Goal: Task Accomplishment & Management: Manage account settings

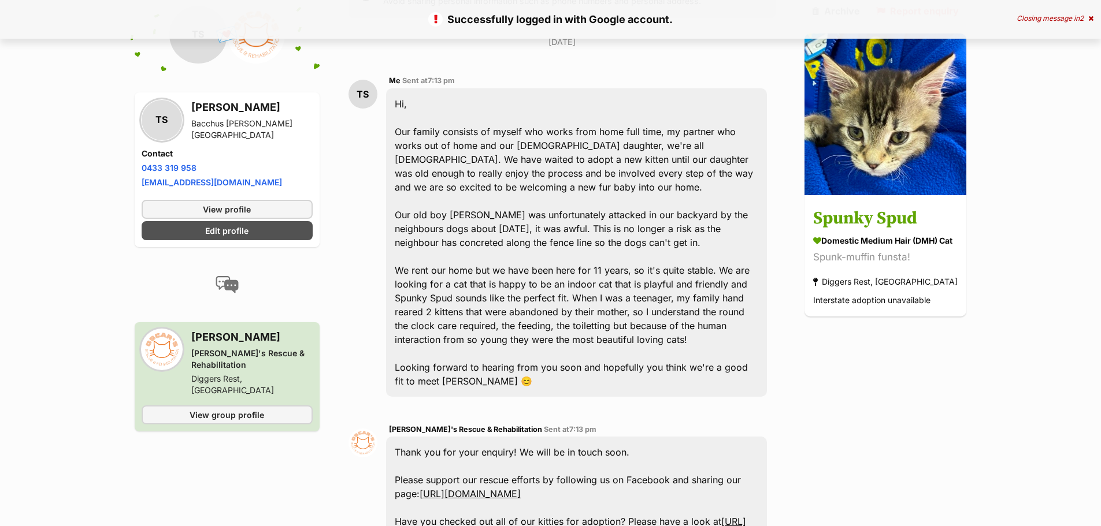
scroll to position [165, 0]
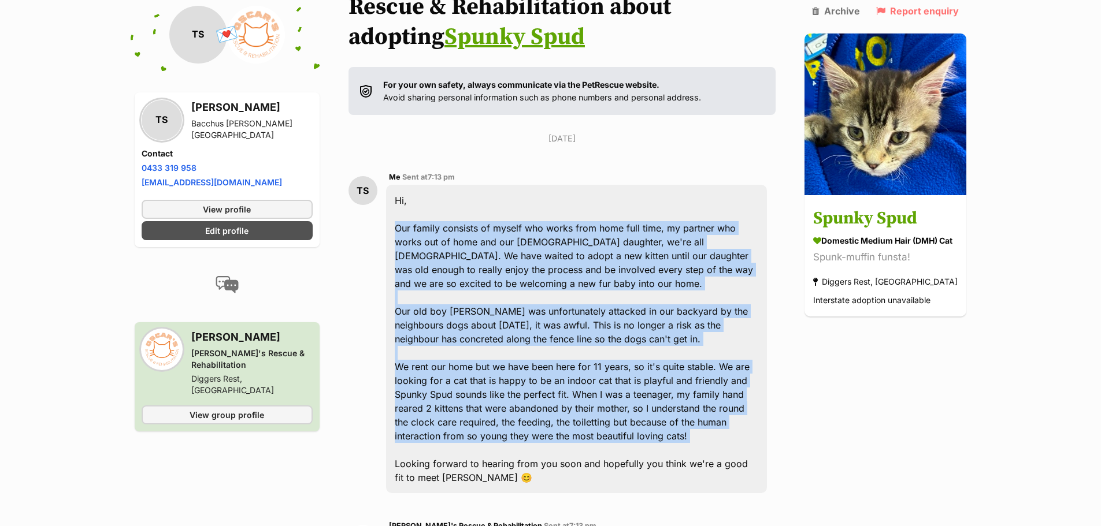
drag, startPoint x: 396, startPoint y: 198, endPoint x: 696, endPoint y: 415, distance: 370.2
click at [696, 415] on div "Hi, Our family consists of myself who works from home full time, my partner who…" at bounding box center [576, 339] width 381 height 308
copy div "Our family consists of myself who works from home full time, my partner who wor…"
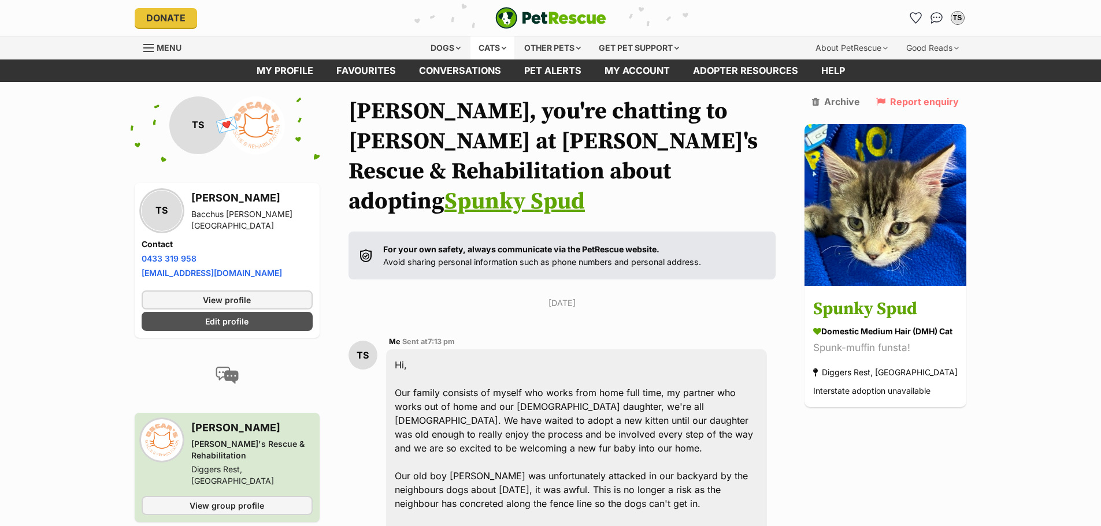
click at [485, 50] on div "Cats" at bounding box center [492, 47] width 44 height 23
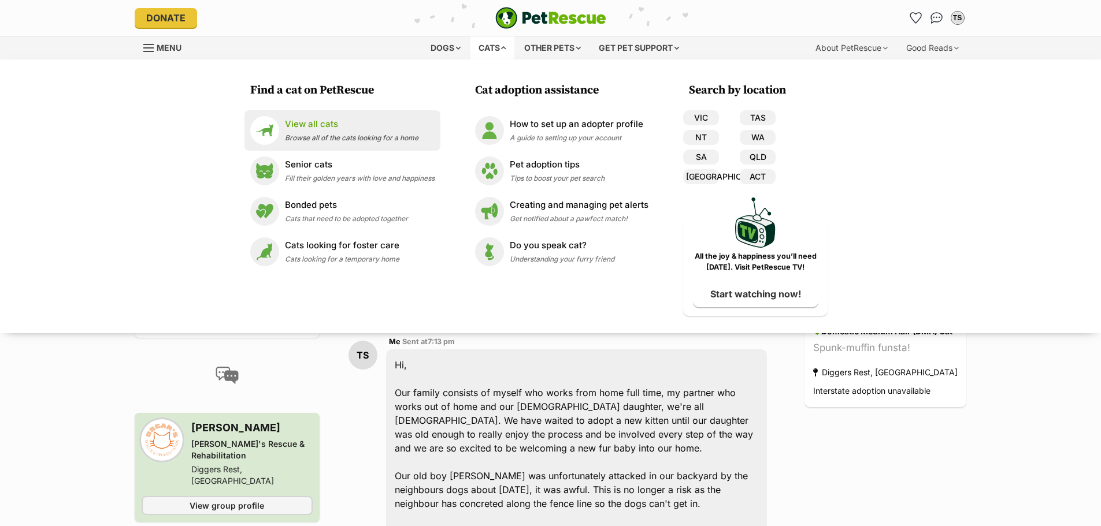
click at [355, 124] on p "View all cats" at bounding box center [351, 124] width 133 height 13
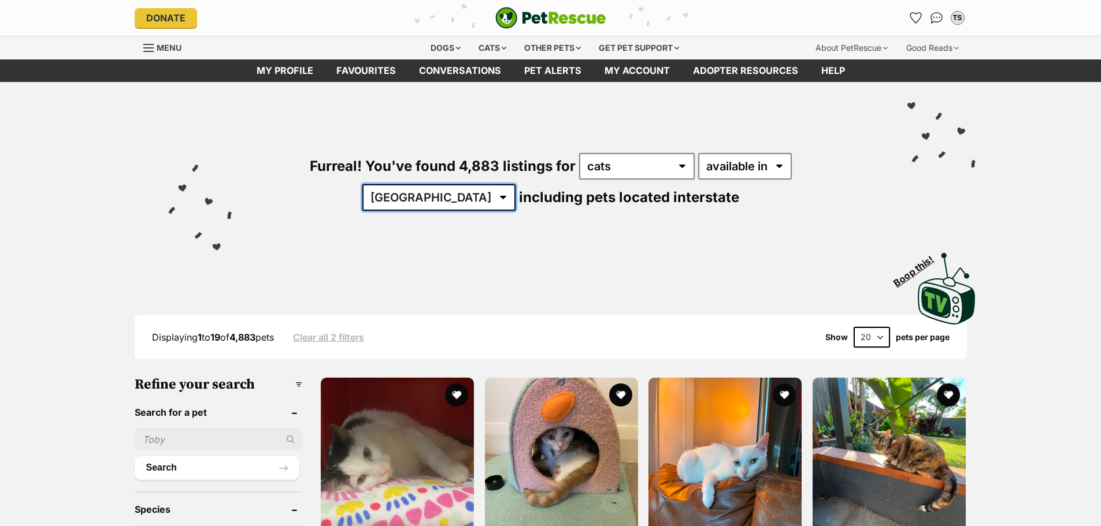
click at [515, 184] on select "Australia ACT NSW NT QLD SA TAS VIC WA" at bounding box center [438, 197] width 153 height 27
select select "VIC"
click at [515, 184] on select "Australia ACT NSW NT QLD SA TAS VIC WA" at bounding box center [438, 197] width 153 height 27
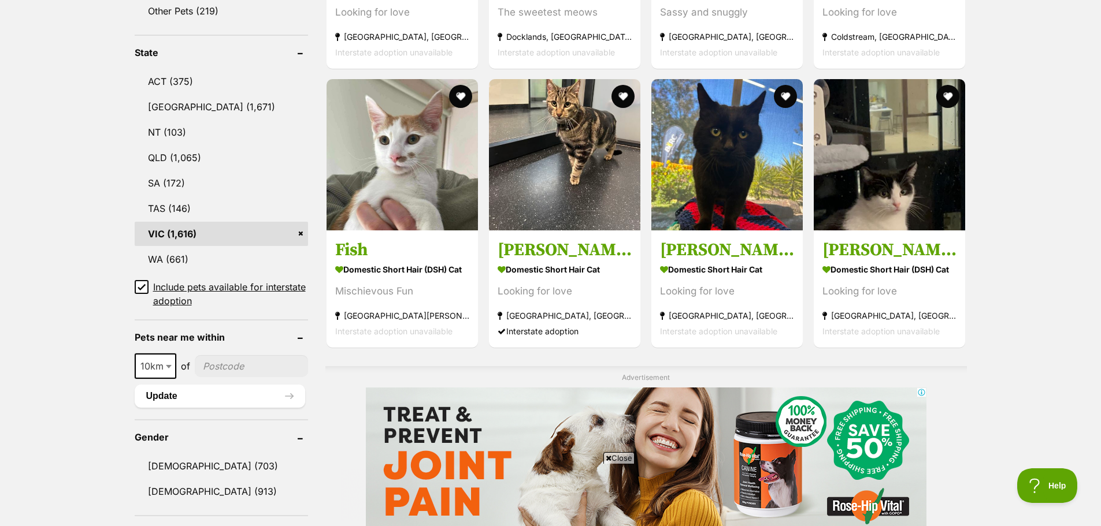
click at [161, 358] on span "10km" at bounding box center [155, 366] width 39 height 16
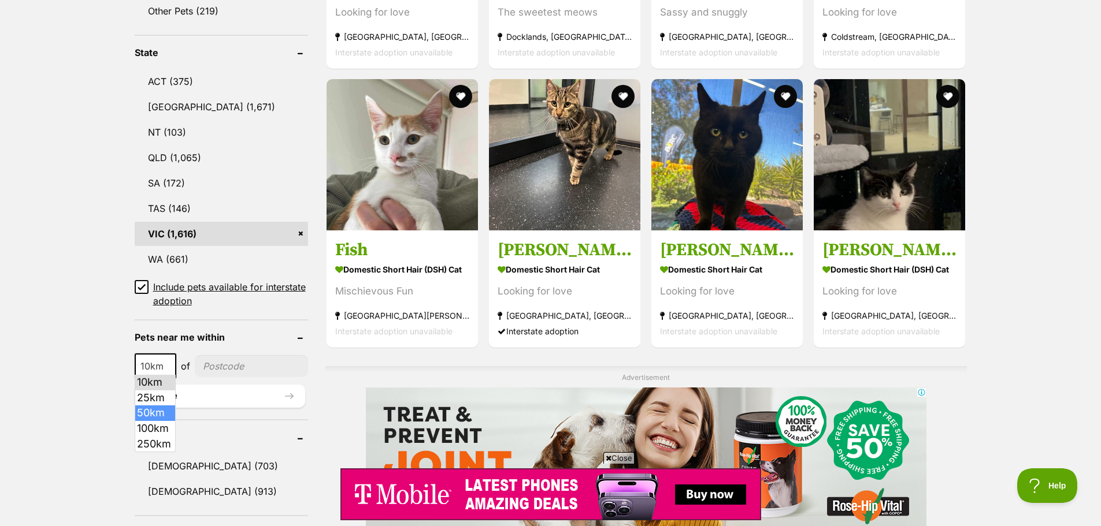
select select "50"
click at [239, 360] on input"] "postcode" at bounding box center [251, 366] width 111 height 22
type input"] "3340"
click at [168, 393] on button "Update" at bounding box center [220, 396] width 170 height 23
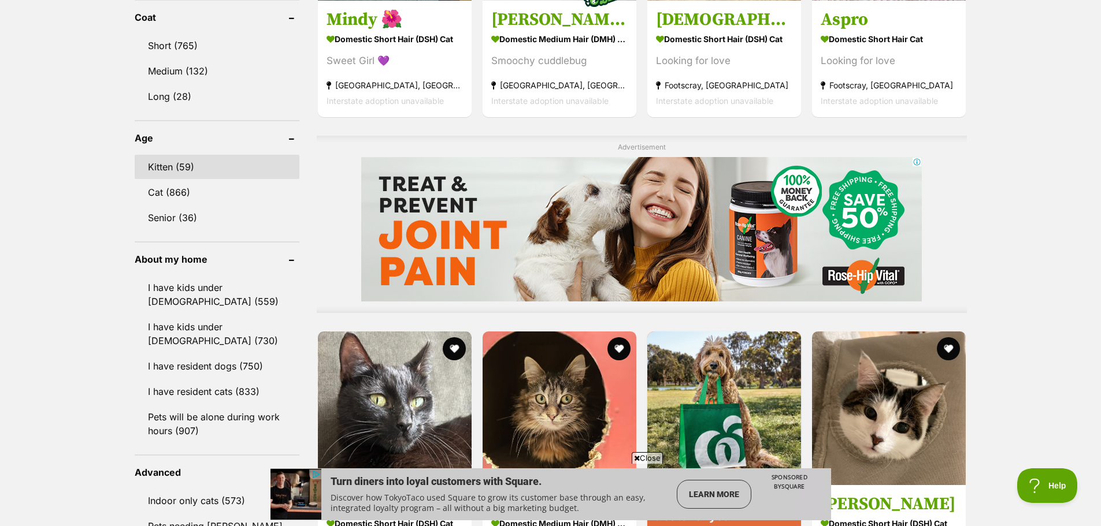
click at [170, 167] on link "Kitten (59)" at bounding box center [217, 167] width 165 height 24
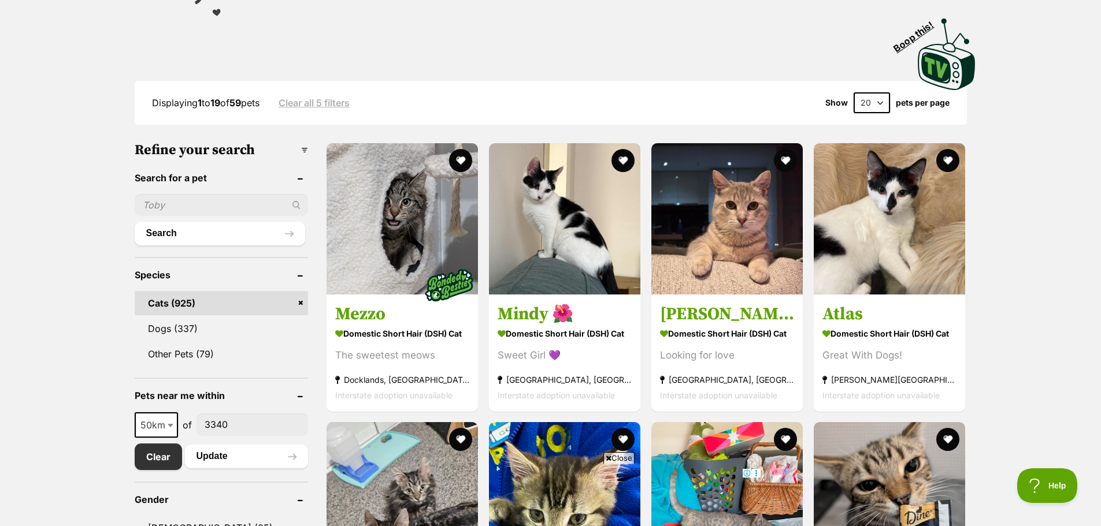
scroll to position [404, 0]
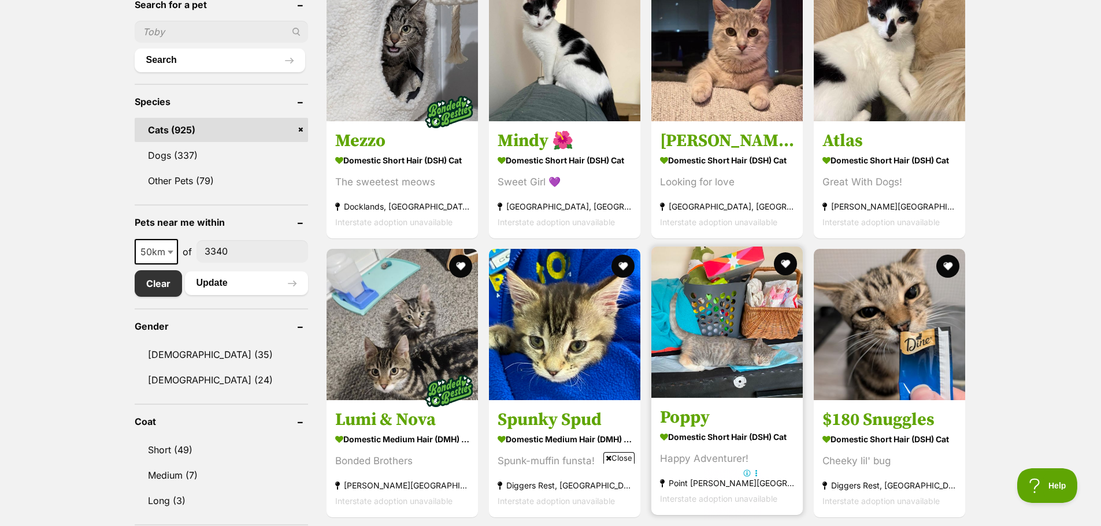
click at [696, 306] on img at bounding box center [726, 322] width 151 height 151
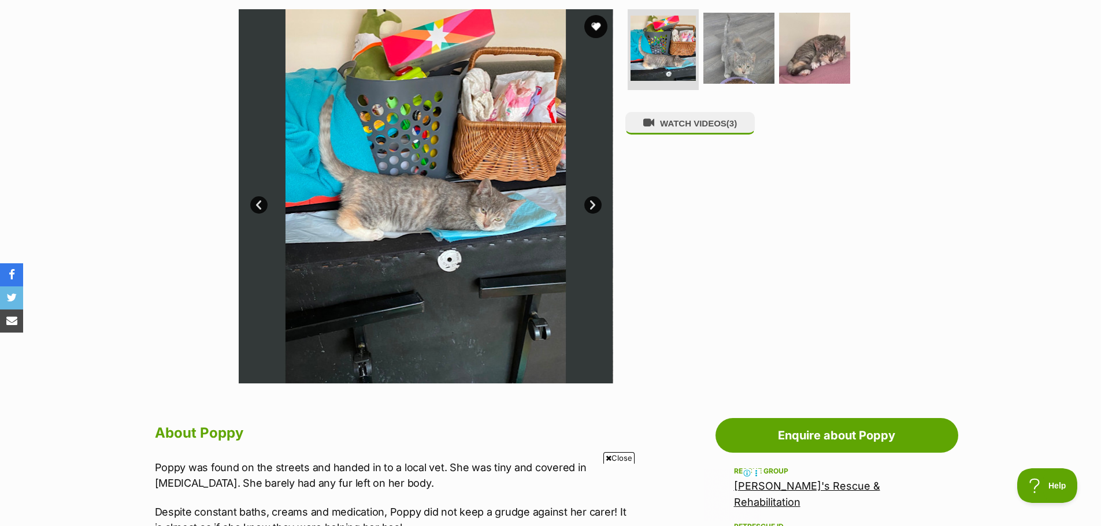
scroll to position [116, 0]
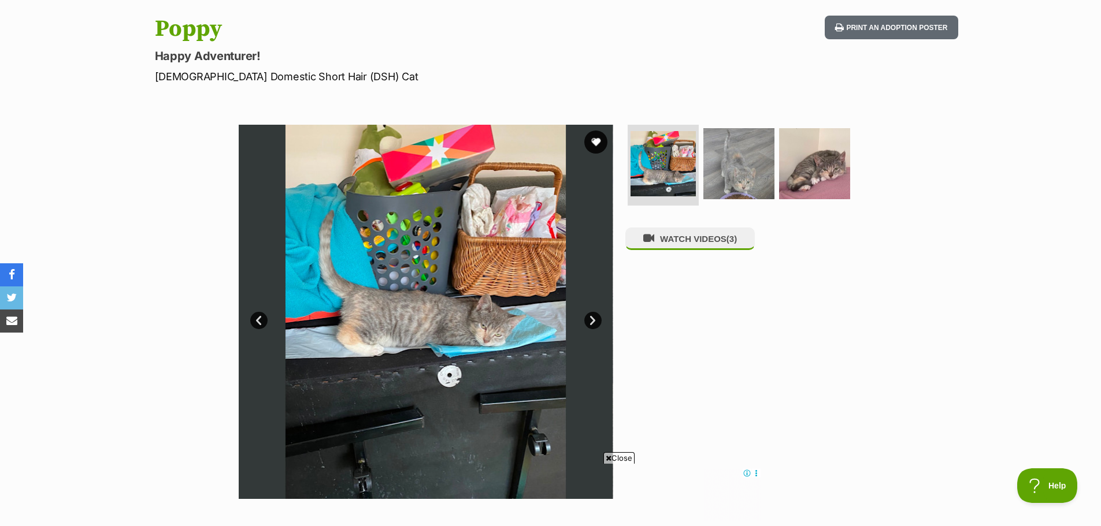
click at [504, 268] on img at bounding box center [426, 312] width 374 height 374
click at [593, 318] on link "Next" at bounding box center [592, 320] width 17 height 17
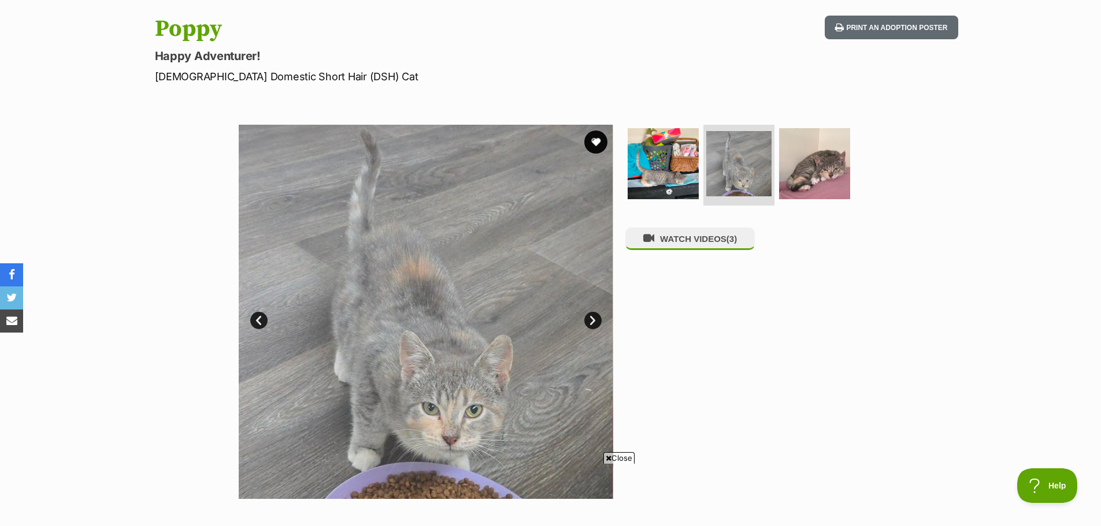
scroll to position [0, 0]
click at [592, 319] on link "Next" at bounding box center [592, 320] width 17 height 17
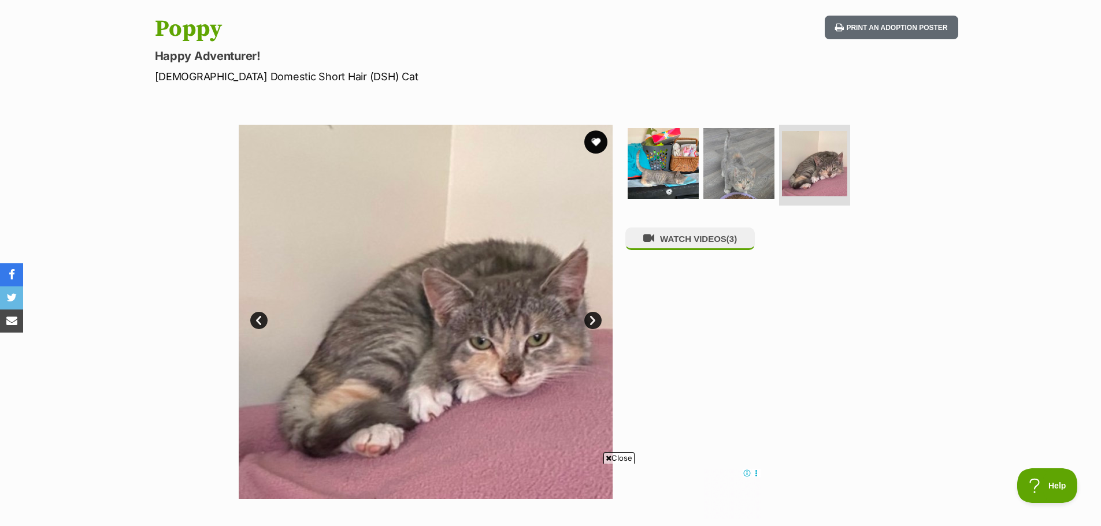
click at [592, 319] on link "Next" at bounding box center [592, 320] width 17 height 17
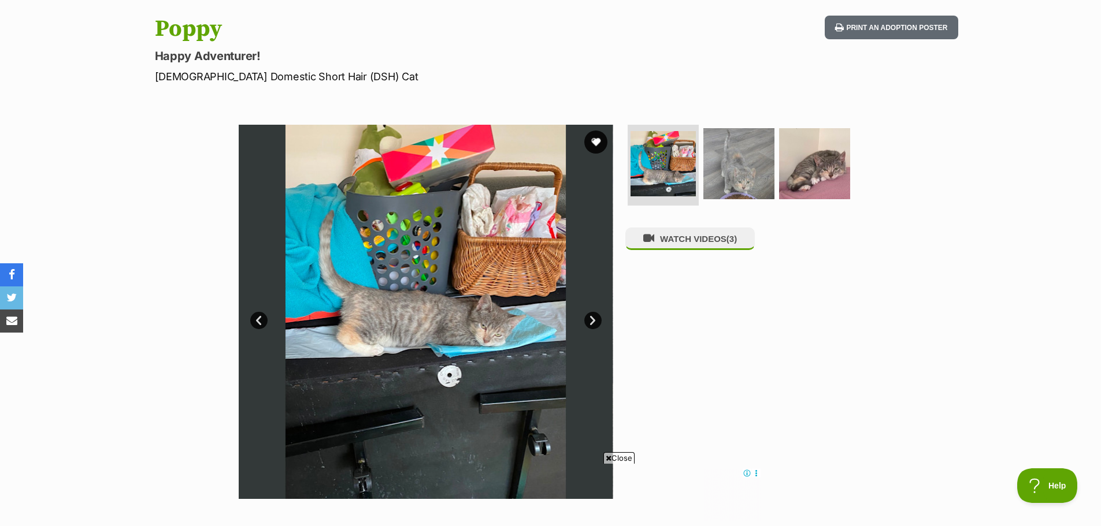
click at [592, 319] on link "Next" at bounding box center [592, 320] width 17 height 17
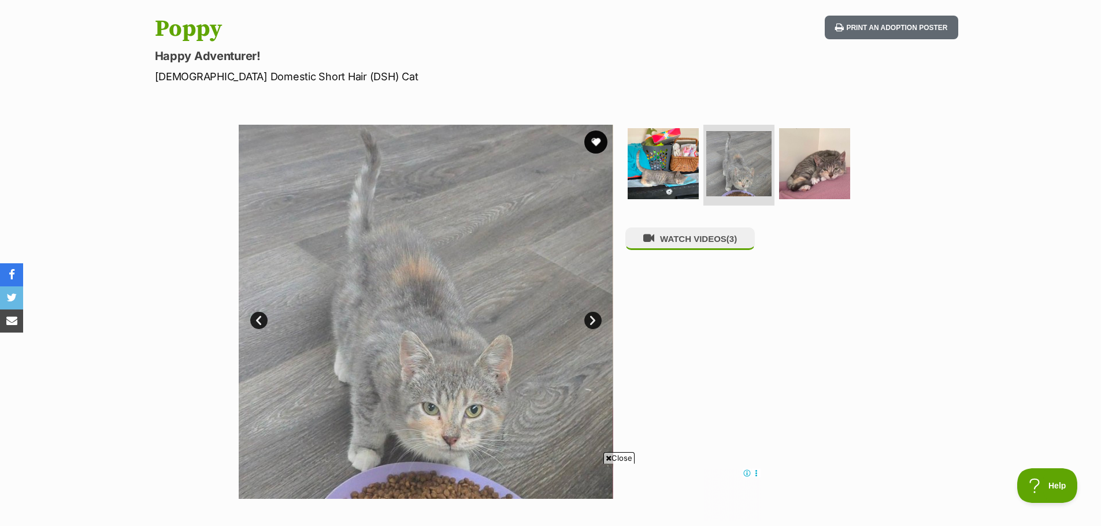
click at [592, 319] on link "Next" at bounding box center [592, 320] width 17 height 17
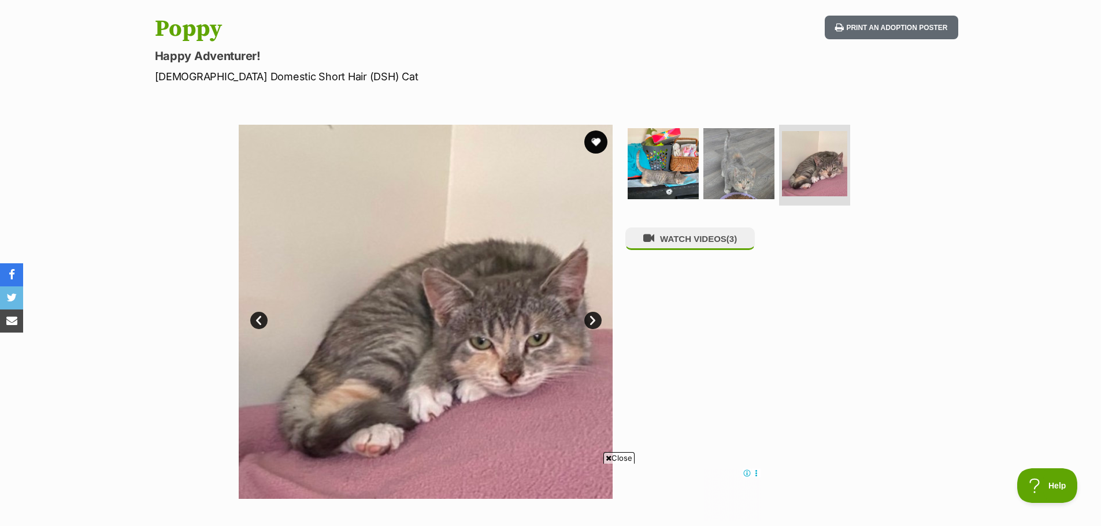
click at [250, 322] on link "Prev" at bounding box center [258, 320] width 17 height 17
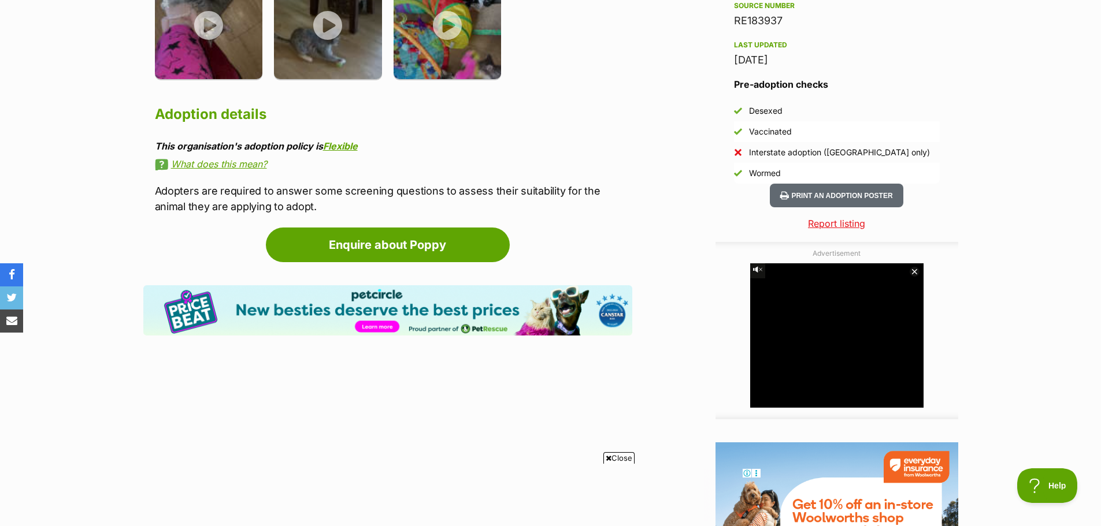
scroll to position [1098, 0]
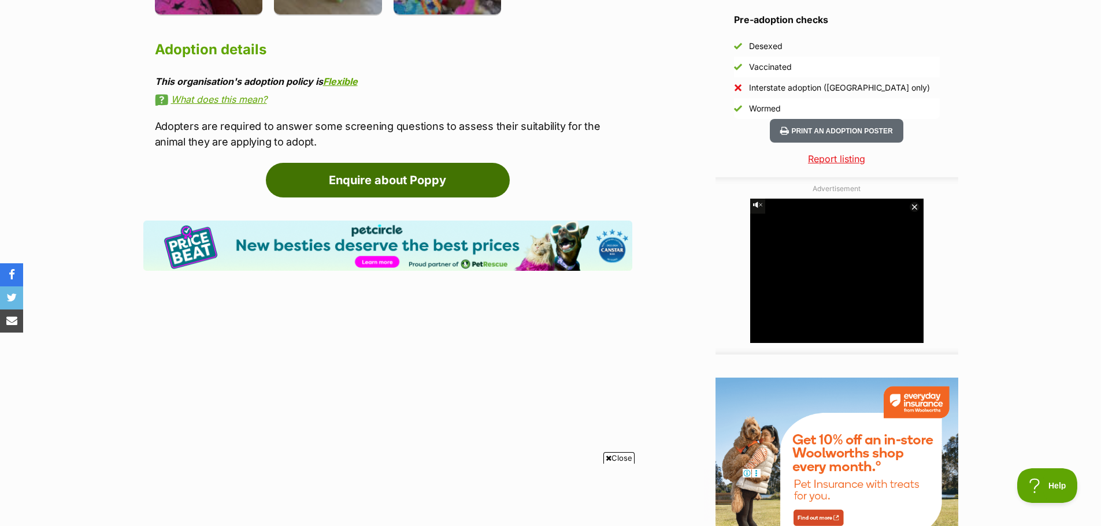
click at [354, 183] on link "Enquire about Poppy" at bounding box center [388, 180] width 244 height 35
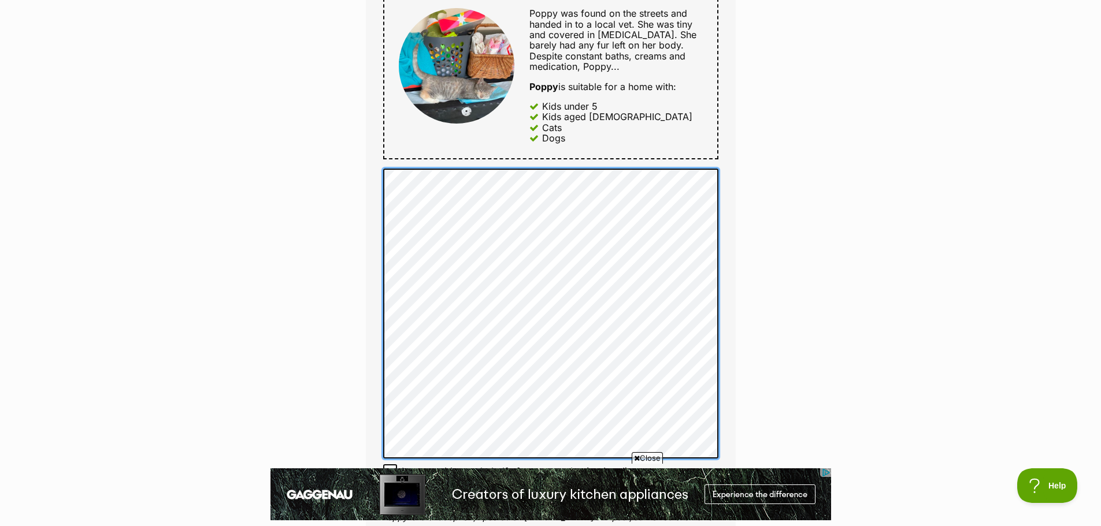
click at [362, 348] on div "Enquire about Poppy Want to increase your chances of a successful enquiry? Upda…" at bounding box center [550, 300] width 404 height 1661
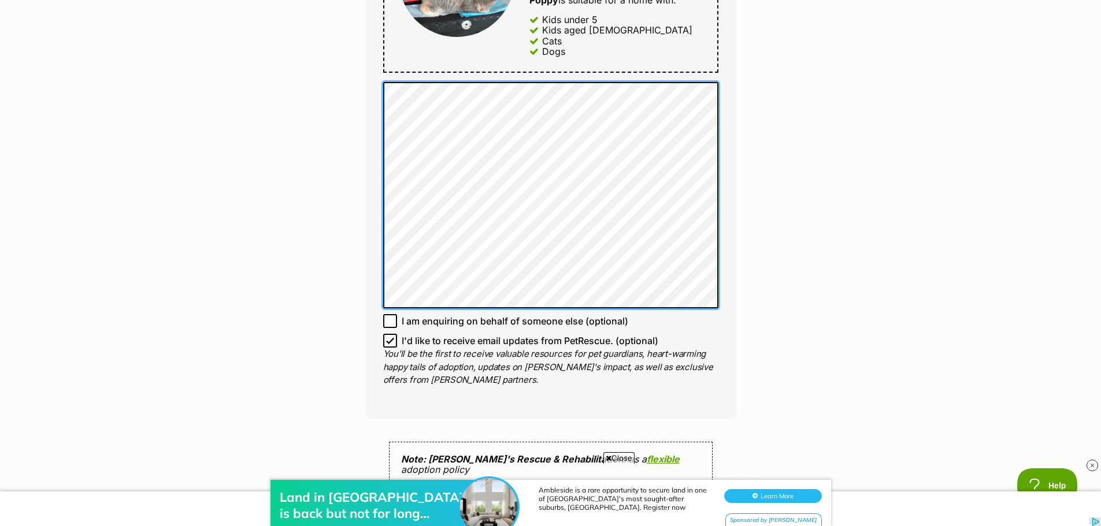
scroll to position [751, 0]
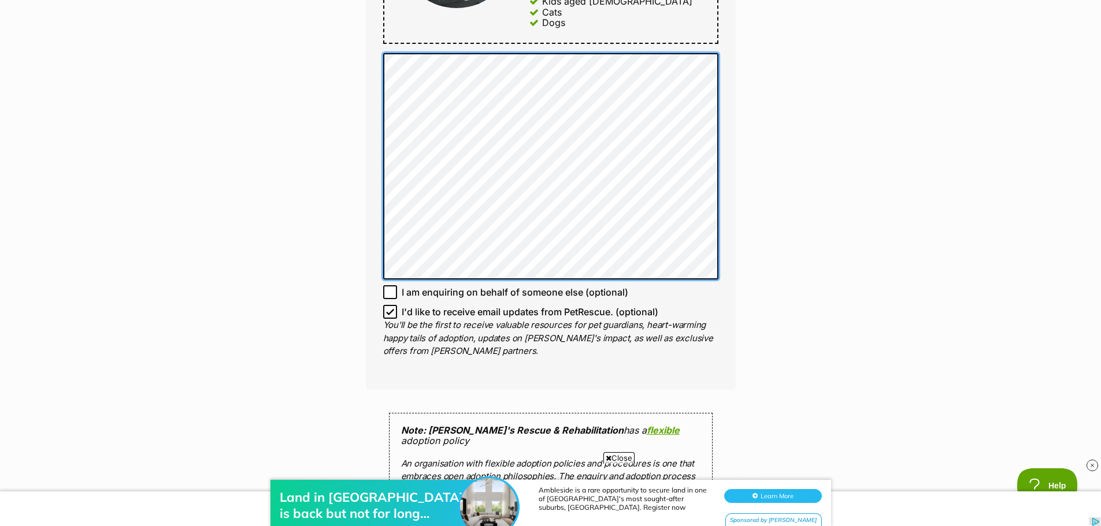
click at [358, 44] on div "Enquire about Poppy Want to increase your chances of a successful enquiry? Upda…" at bounding box center [550, 152] width 404 height 1597
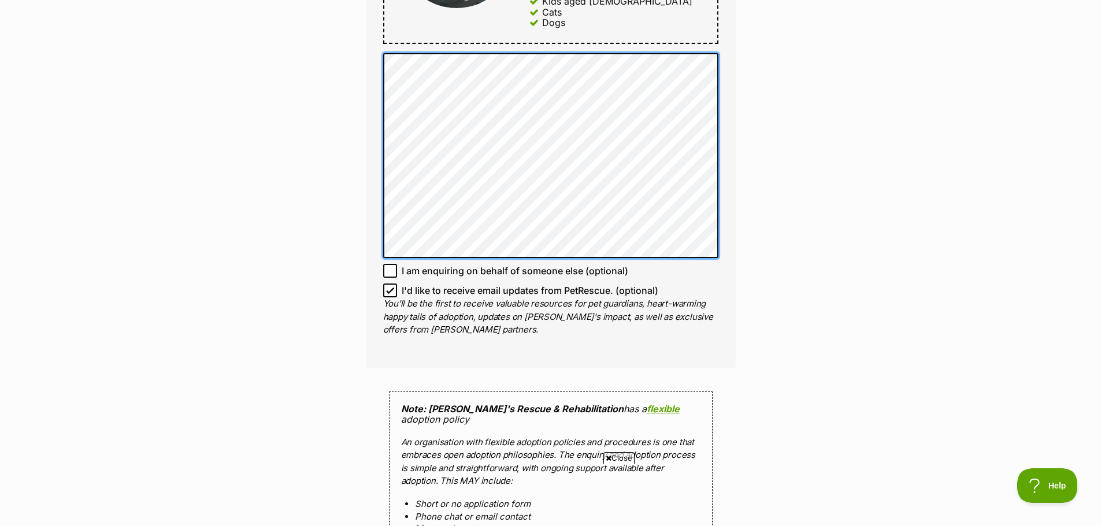
scroll to position [0, 0]
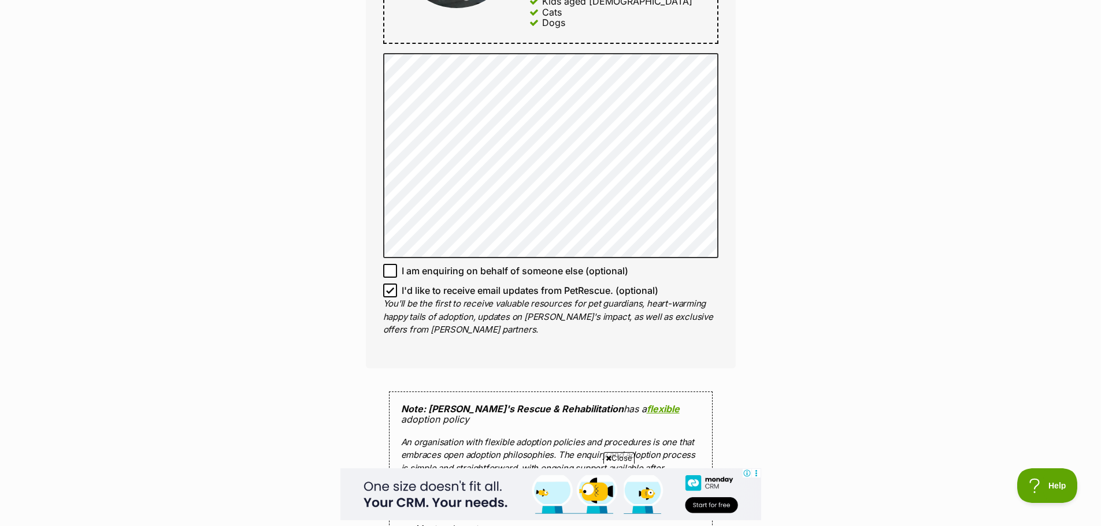
click at [815, 189] on div "Enquire about Poppy Want to increase your chances of a successful enquiry? Upda…" at bounding box center [550, 142] width 1101 height 1576
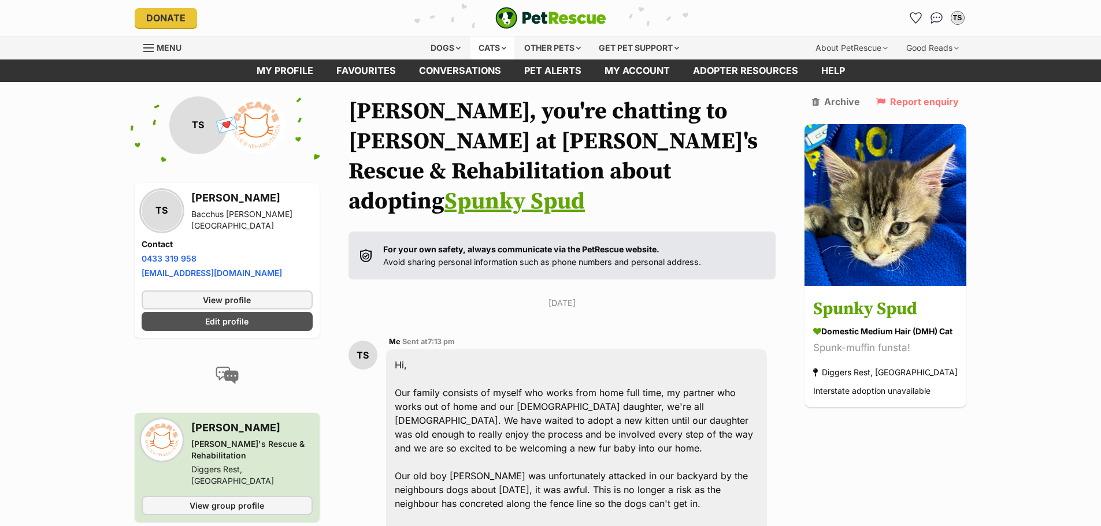
click at [499, 47] on div "Cats" at bounding box center [492, 47] width 44 height 23
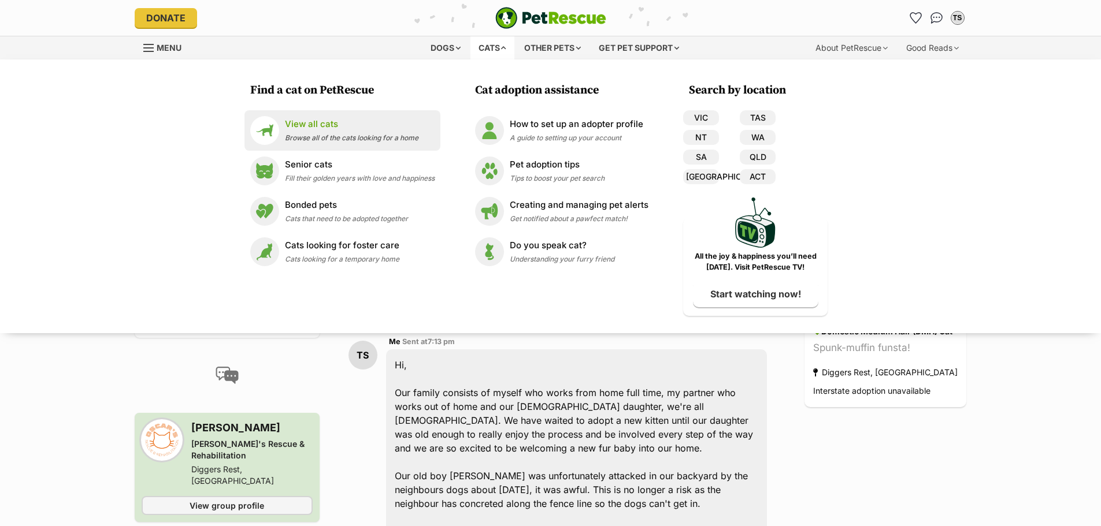
click at [306, 122] on p "View all cats" at bounding box center [351, 124] width 133 height 13
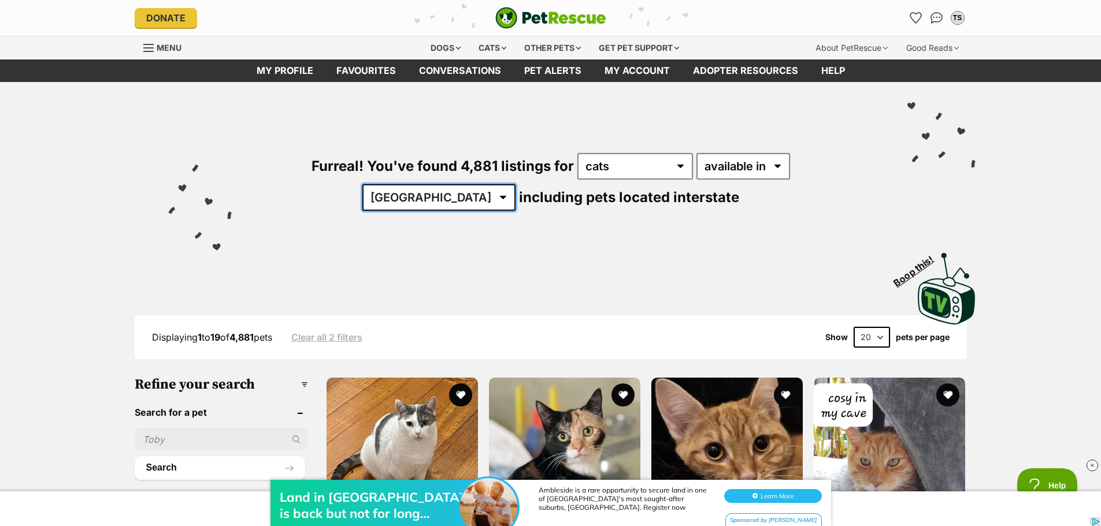
click at [515, 184] on select "Australia ACT NSW NT QLD SA TAS VIC WA" at bounding box center [438, 197] width 153 height 27
select select "VIC"
click at [515, 184] on select "Australia ACT NSW NT QLD SA TAS VIC WA" at bounding box center [438, 197] width 153 height 27
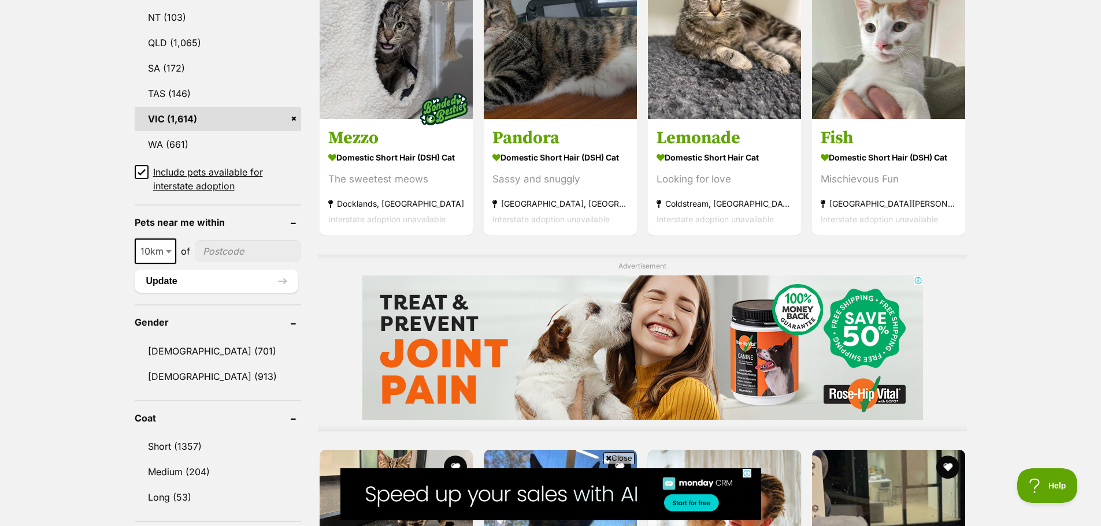
scroll to position [693, 0]
click at [160, 254] on span "10km" at bounding box center [155, 251] width 39 height 16
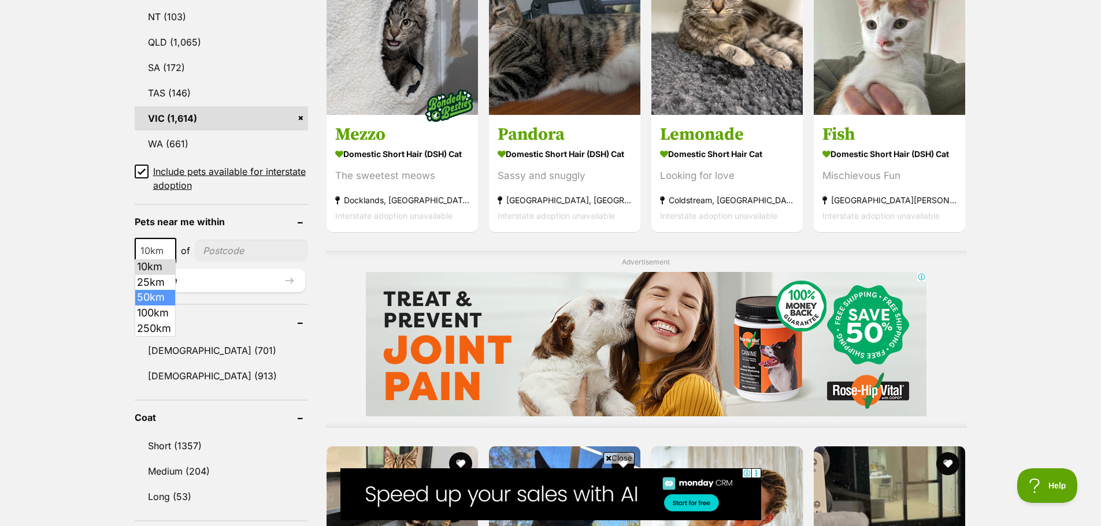
scroll to position [0, 0]
select select "25"
click at [206, 251] on input"] "postcode" at bounding box center [251, 251] width 111 height 22
type input"] "33400"
click at [169, 280] on button "Update" at bounding box center [220, 280] width 170 height 23
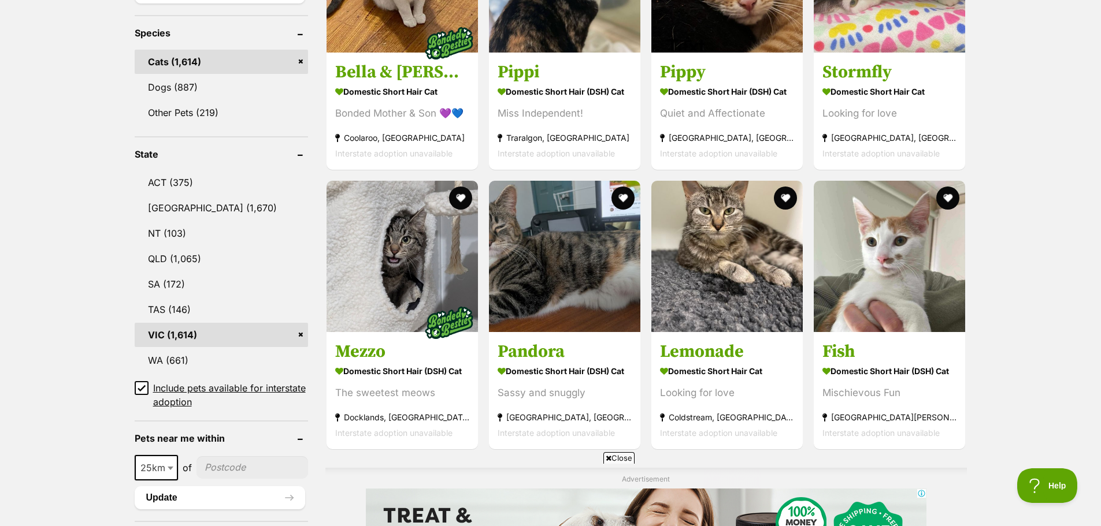
click at [229, 463] on input"] "postcode" at bounding box center [251, 467] width 111 height 22
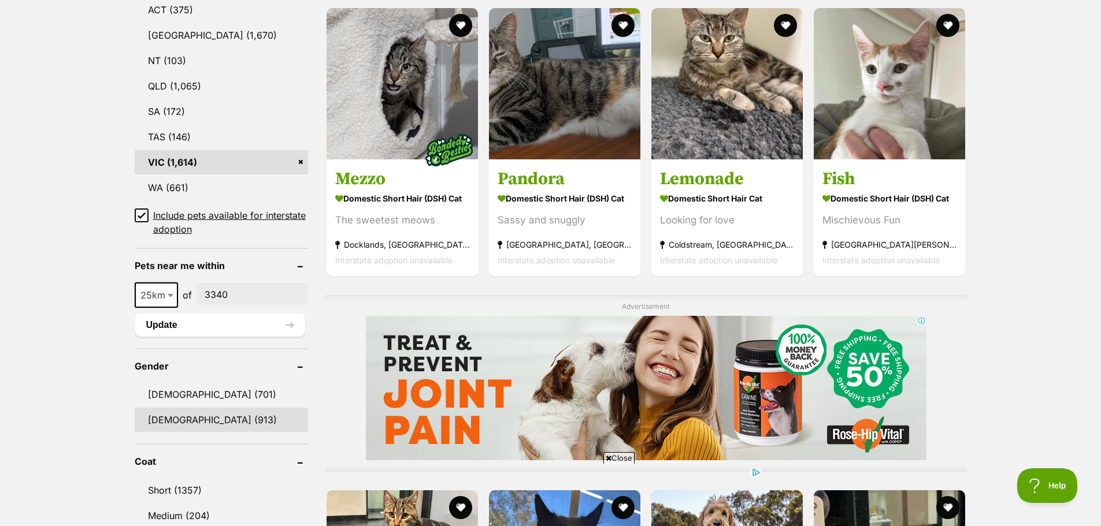
scroll to position [693, 0]
type input"] "3340"
click at [185, 322] on button "Update" at bounding box center [220, 324] width 170 height 23
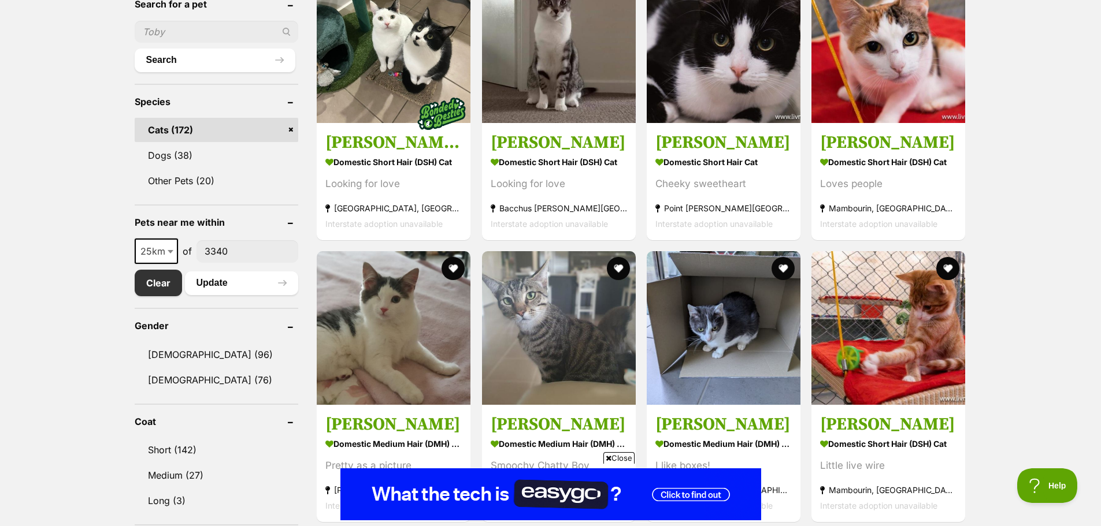
click at [237, 255] on input"] "3340" at bounding box center [247, 251] width 102 height 22
drag, startPoint x: 237, startPoint y: 248, endPoint x: 189, endPoint y: 248, distance: 47.9
click at [189, 248] on div "10km 25km 50km 100km 250km 25km of 3340" at bounding box center [217, 251] width 164 height 25
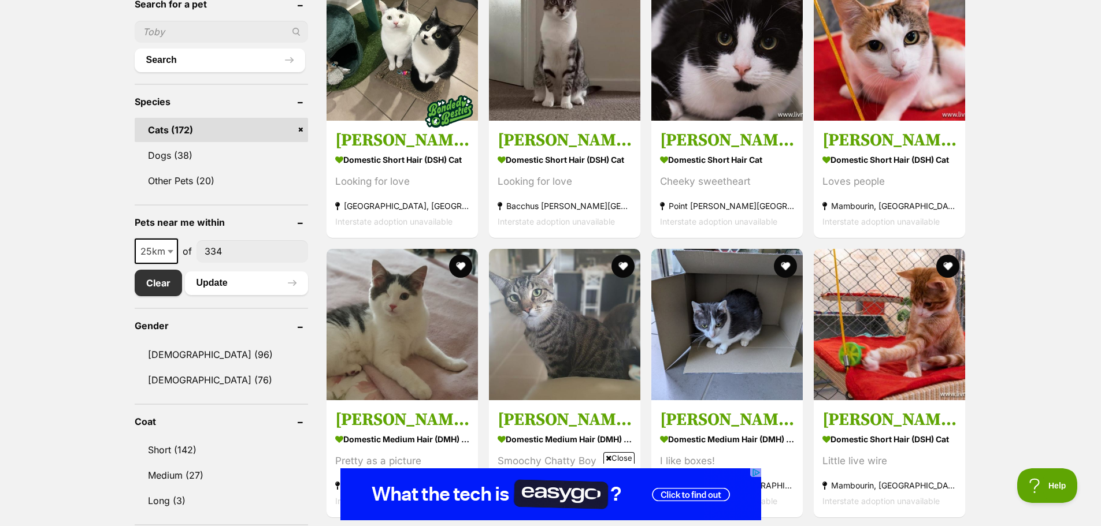
type input"] "3340"
click at [207, 285] on button "Update" at bounding box center [246, 283] width 123 height 23
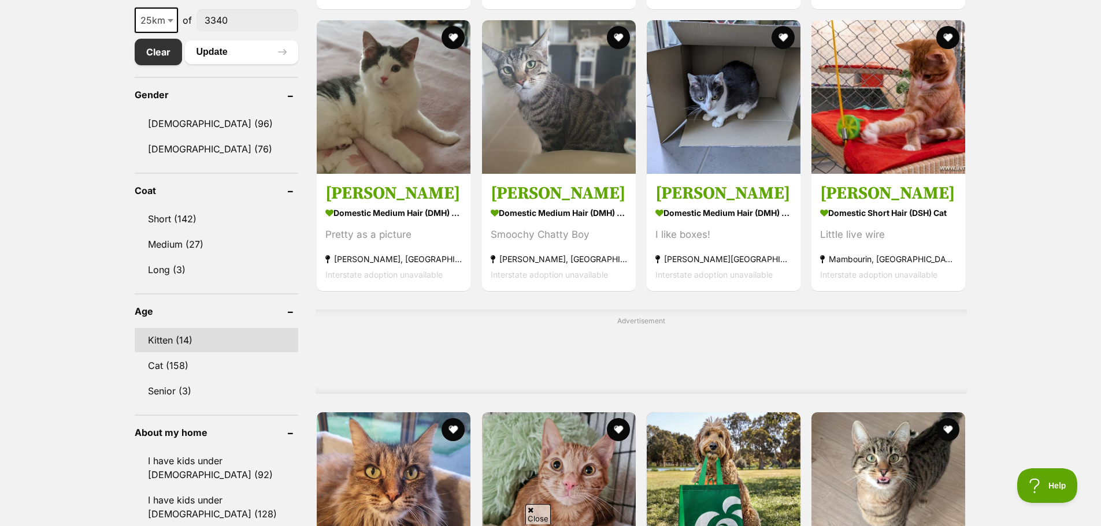
click at [166, 345] on link "Kitten (14)" at bounding box center [217, 340] width 164 height 24
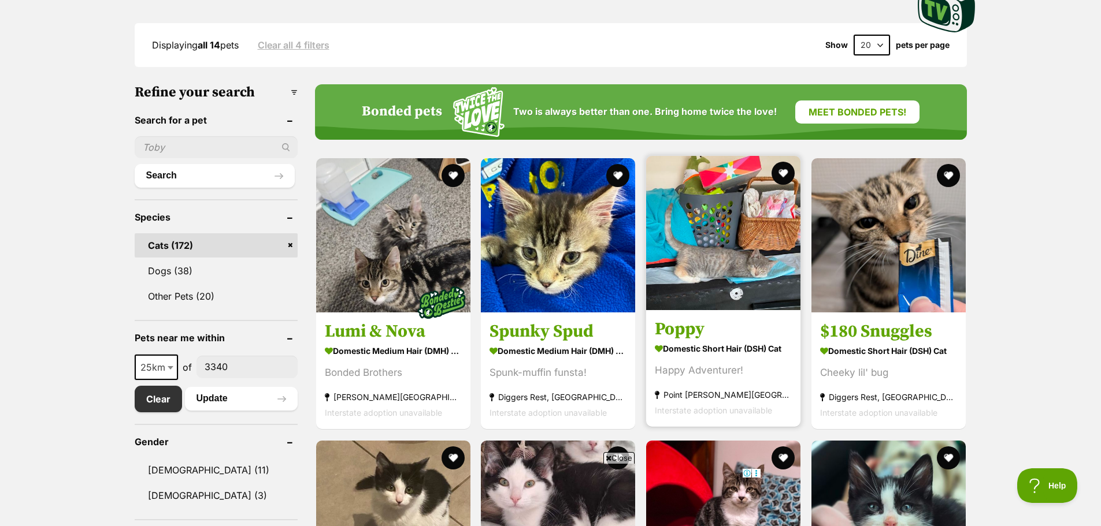
click at [748, 251] on img at bounding box center [723, 233] width 154 height 154
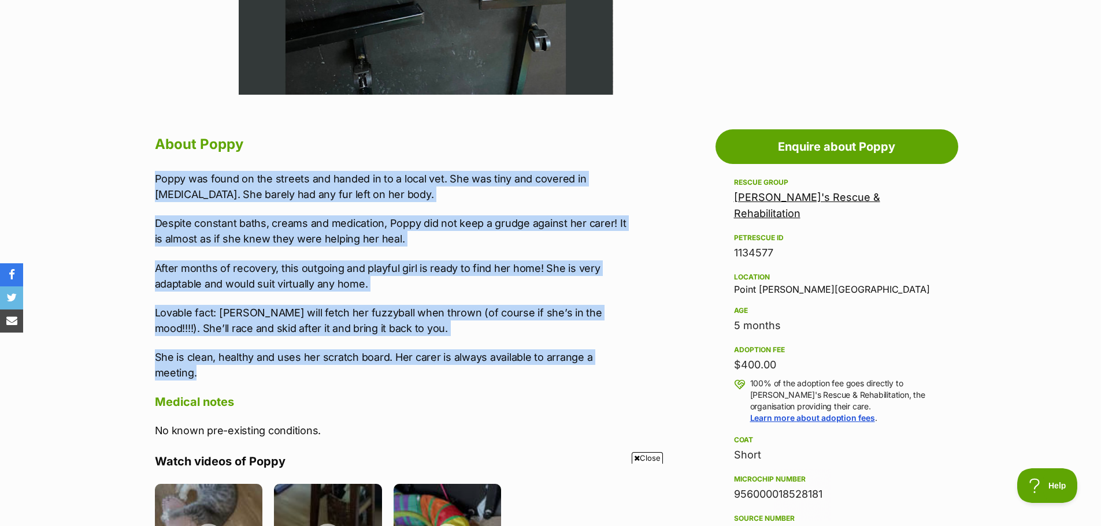
drag, startPoint x: 153, startPoint y: 176, endPoint x: 282, endPoint y: 373, distance: 236.2
click at [282, 373] on div "About Poppy Poppy was found on the streets and handed in to a local vet. She wa…" at bounding box center [387, 430] width 489 height 596
copy div "Poppy was found on the streets and handed in to a local vet. She was tiny and c…"
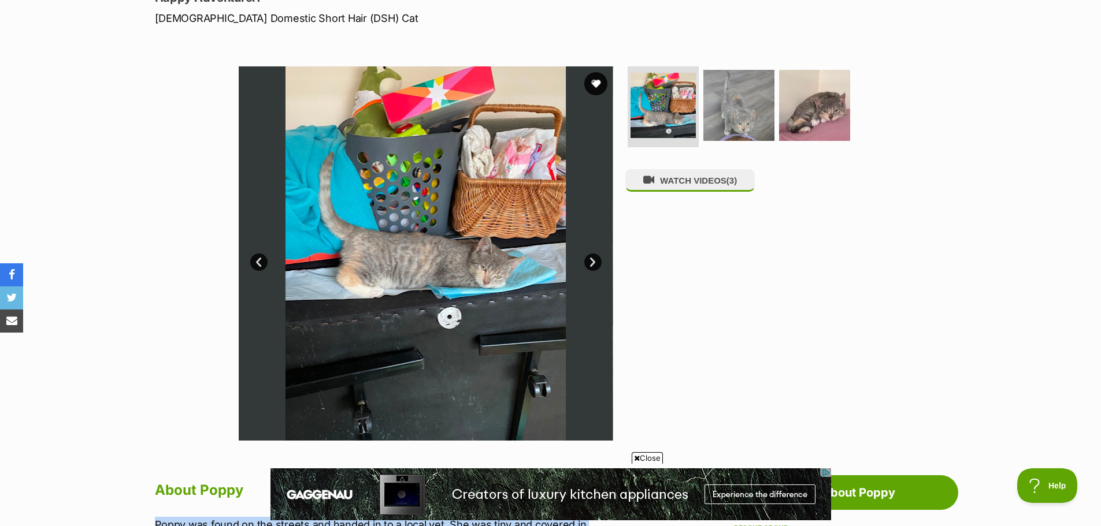
scroll to position [173, 0]
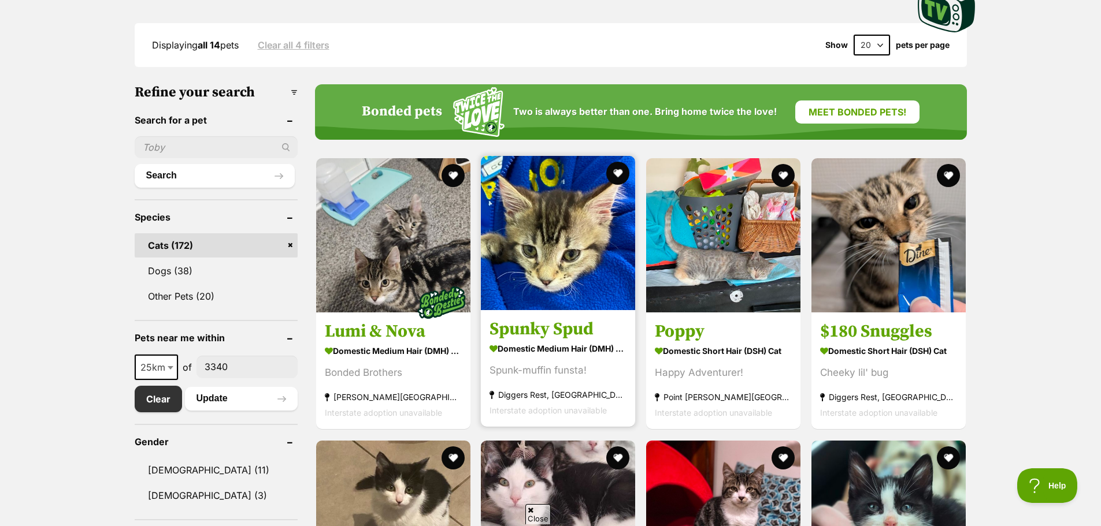
click at [522, 318] on link "Spunky Spud Domestic Medium Hair (DMH) Cat Spunk-muffin funsta! Diggers Rest, […" at bounding box center [558, 368] width 154 height 117
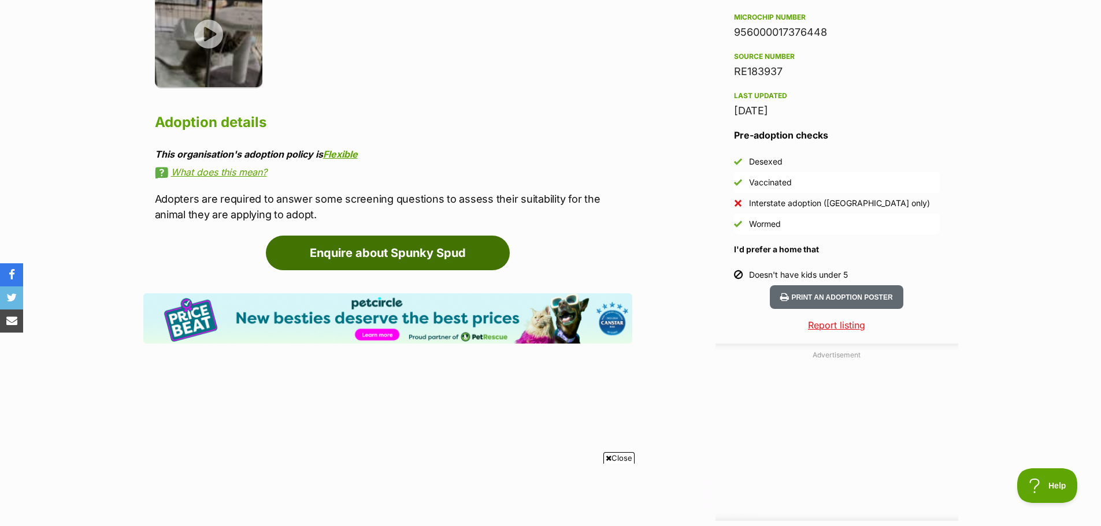
click at [396, 257] on link "Enquire about Spunky Spud" at bounding box center [388, 253] width 244 height 35
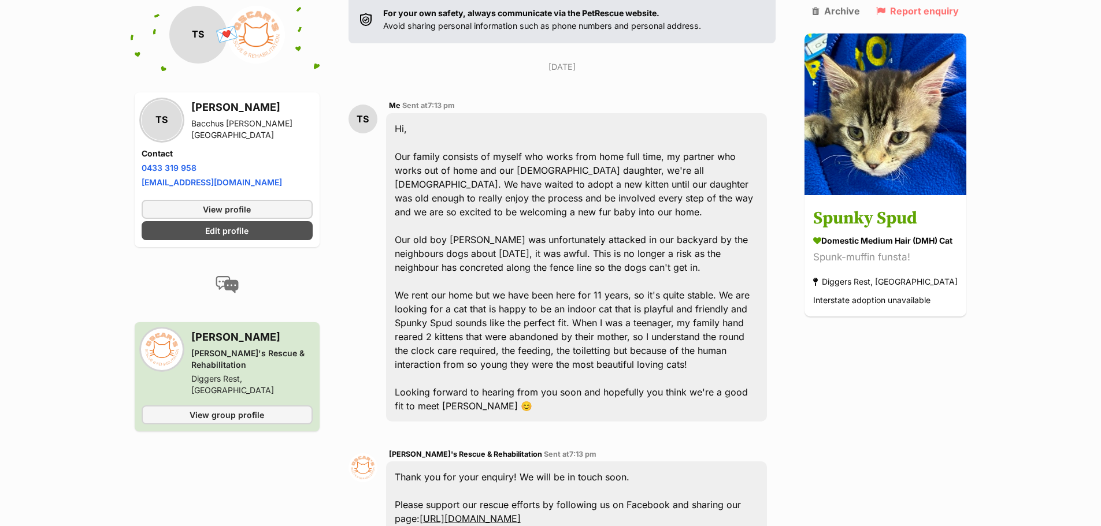
scroll to position [222, 0]
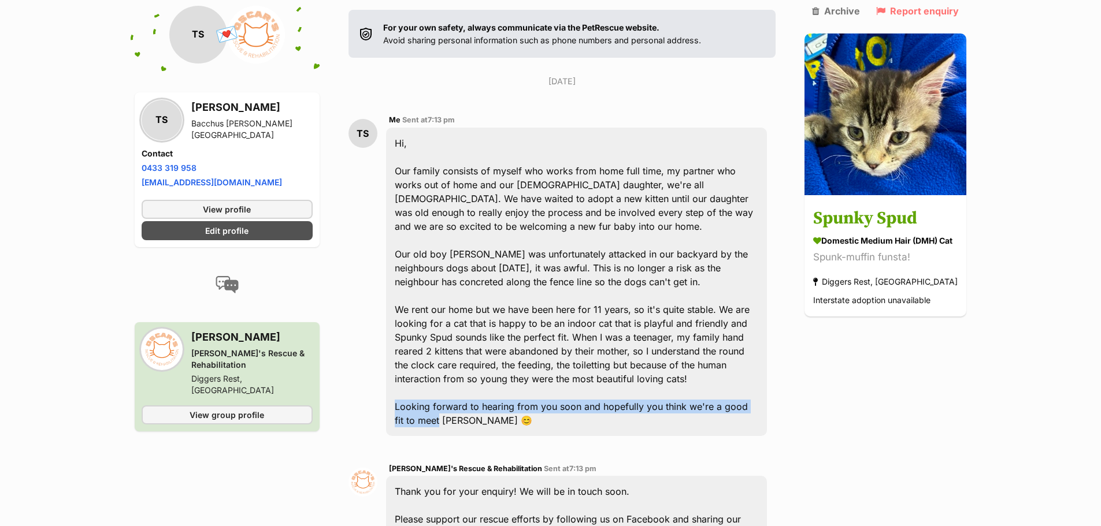
drag, startPoint x: 392, startPoint y: 377, endPoint x: 427, endPoint y: 391, distance: 38.4
click at [427, 391] on div "Hi, Our family consists of myself who works from home full time, my partner who…" at bounding box center [576, 282] width 381 height 308
copy div "Looking forward to hearing from you soon and hopefully you think we're a good f…"
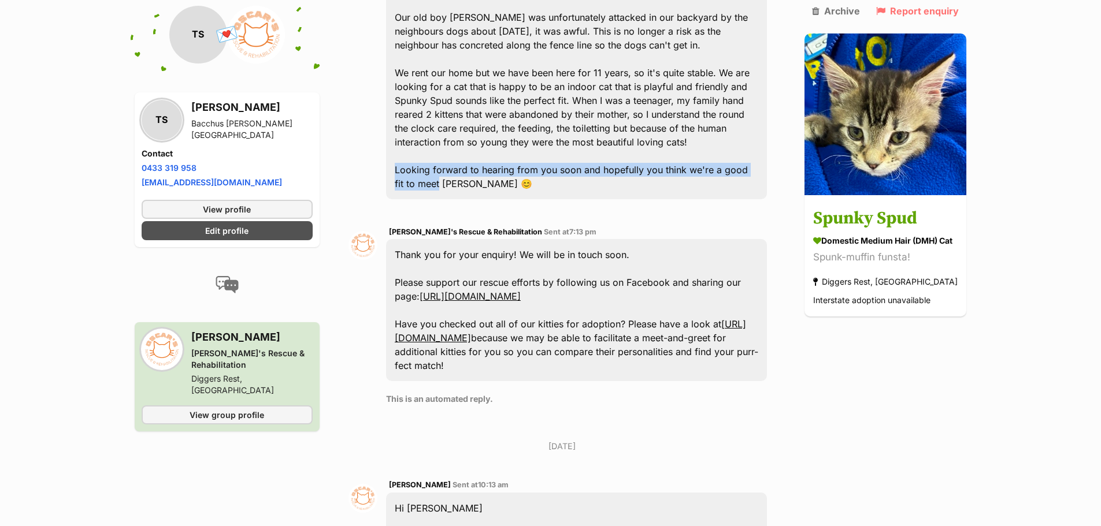
scroll to position [453, 0]
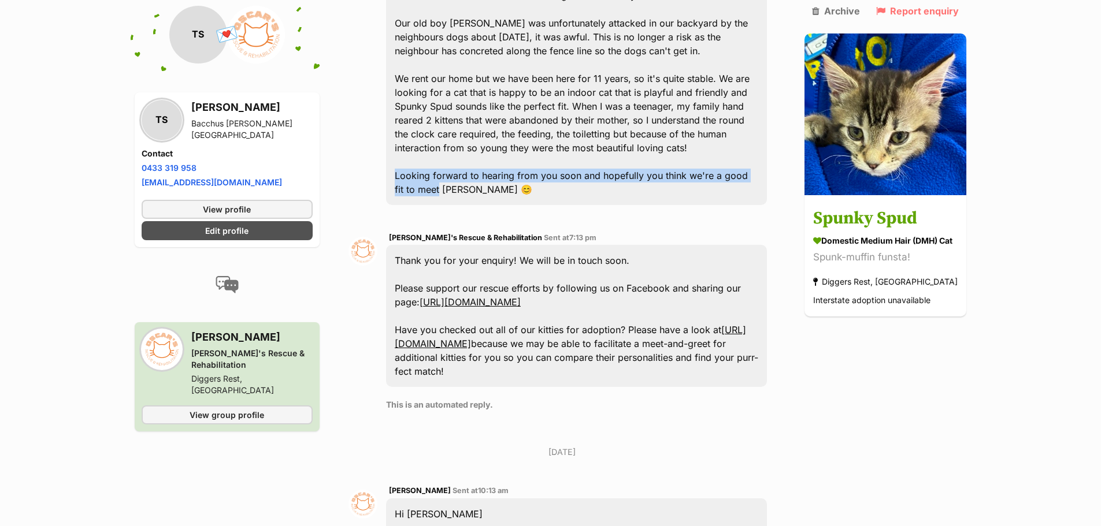
copy div "Looking forward to hearing from you soon and hopefully you think we're a good f…"
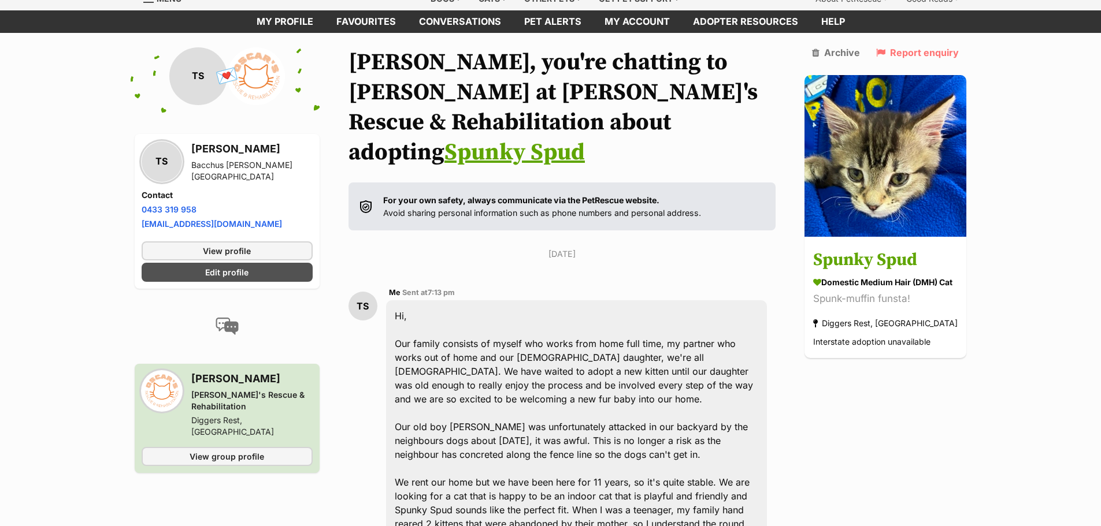
scroll to position [0, 0]
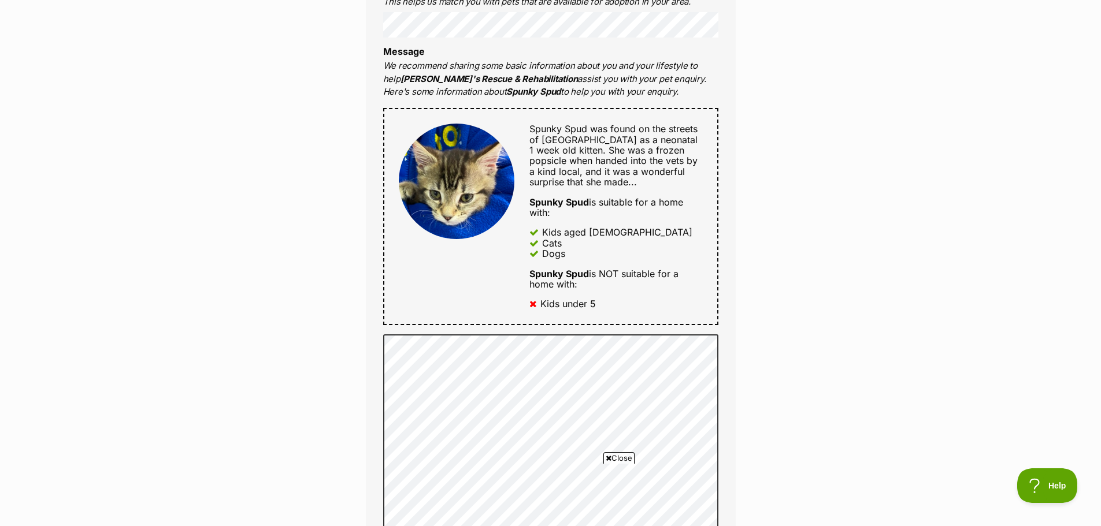
scroll to position [289, 0]
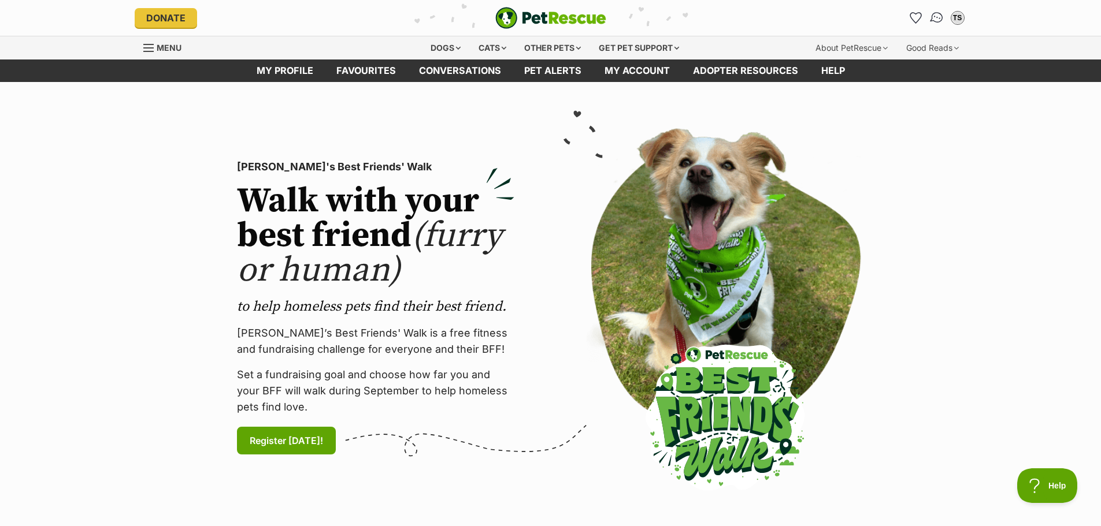
click at [939, 18] on img "Conversations" at bounding box center [936, 17] width 16 height 15
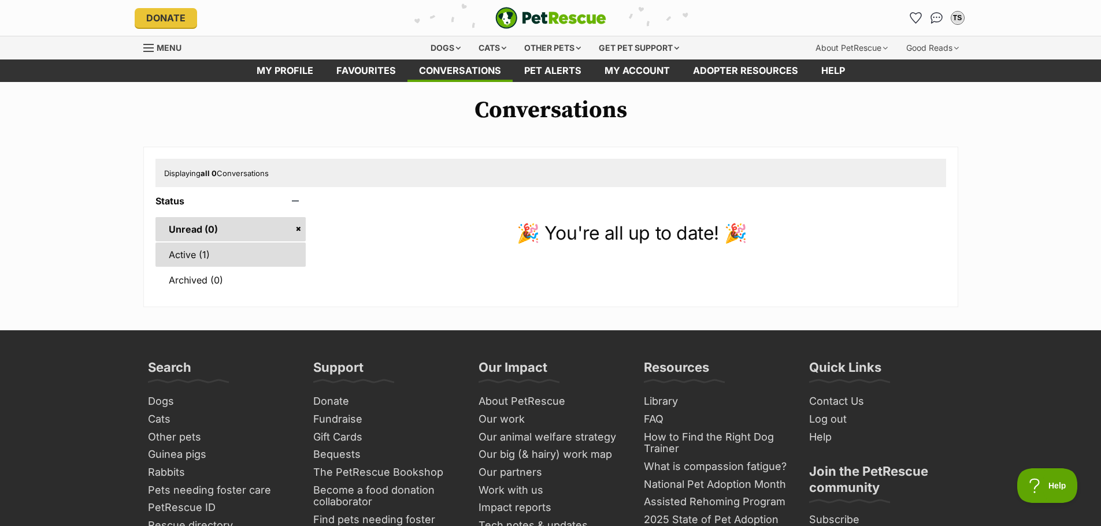
click at [184, 258] on link "Active (1)" at bounding box center [230, 255] width 151 height 24
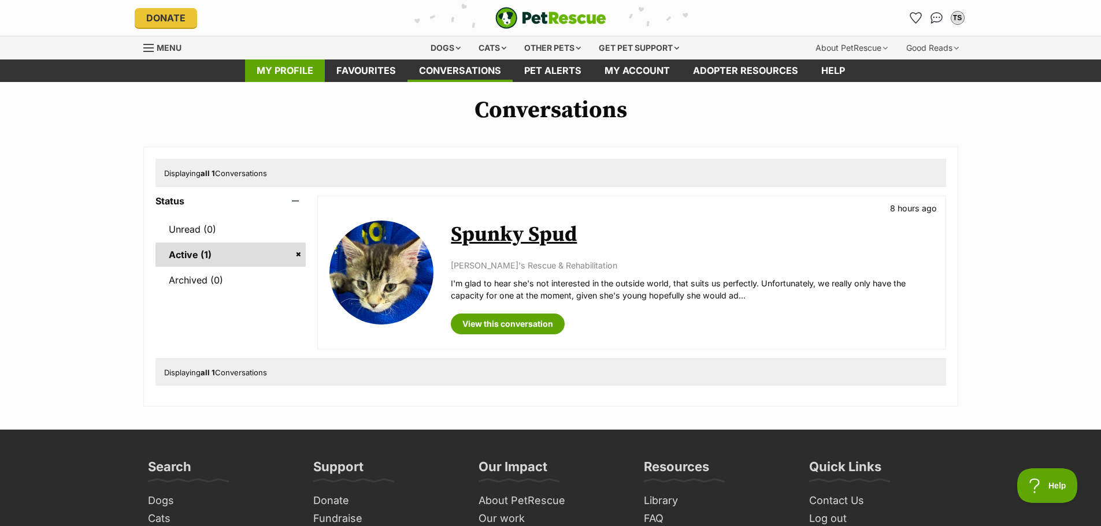
click at [292, 64] on link "My profile" at bounding box center [285, 71] width 80 height 23
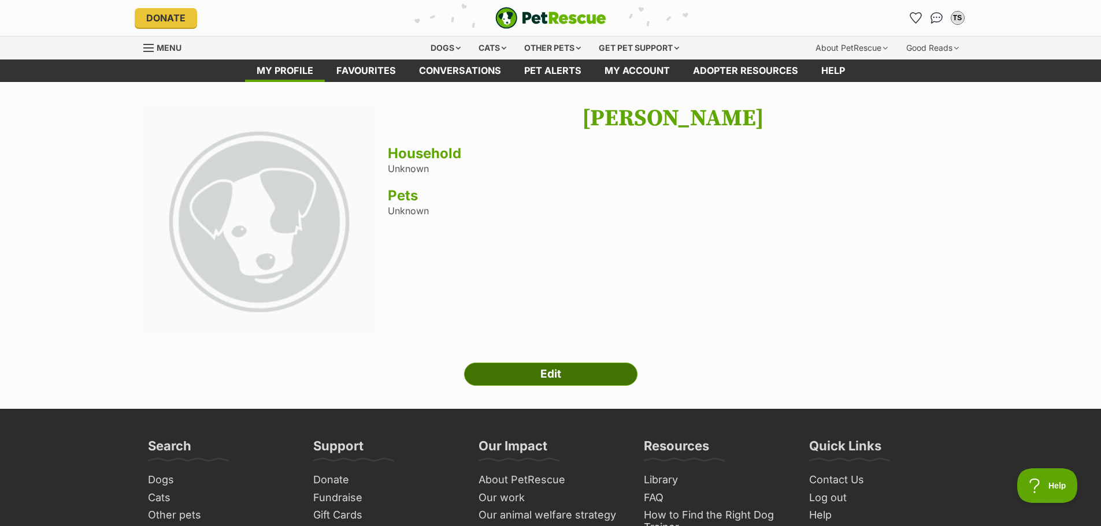
click at [525, 380] on link "Edit" at bounding box center [550, 374] width 173 height 23
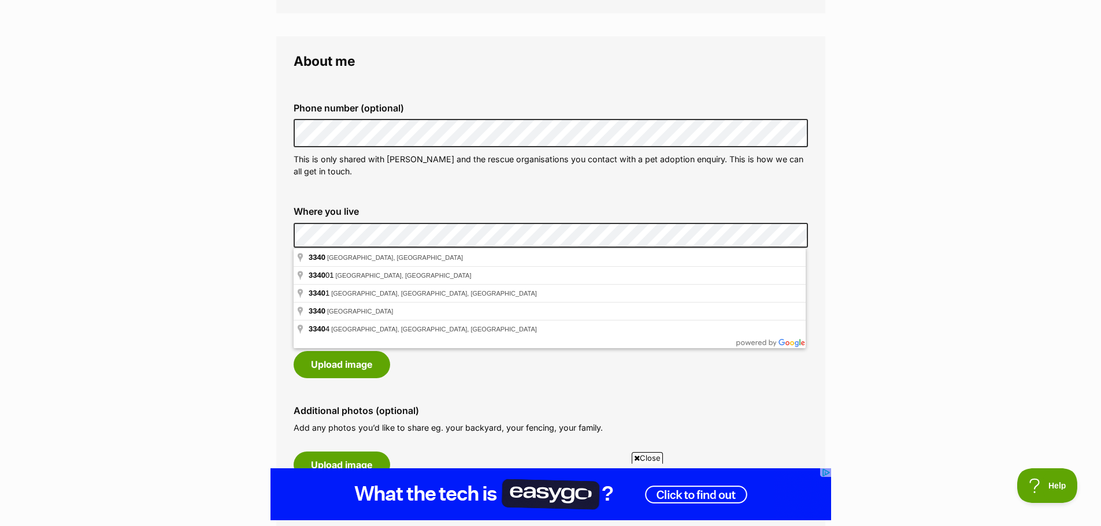
scroll to position [231, 0]
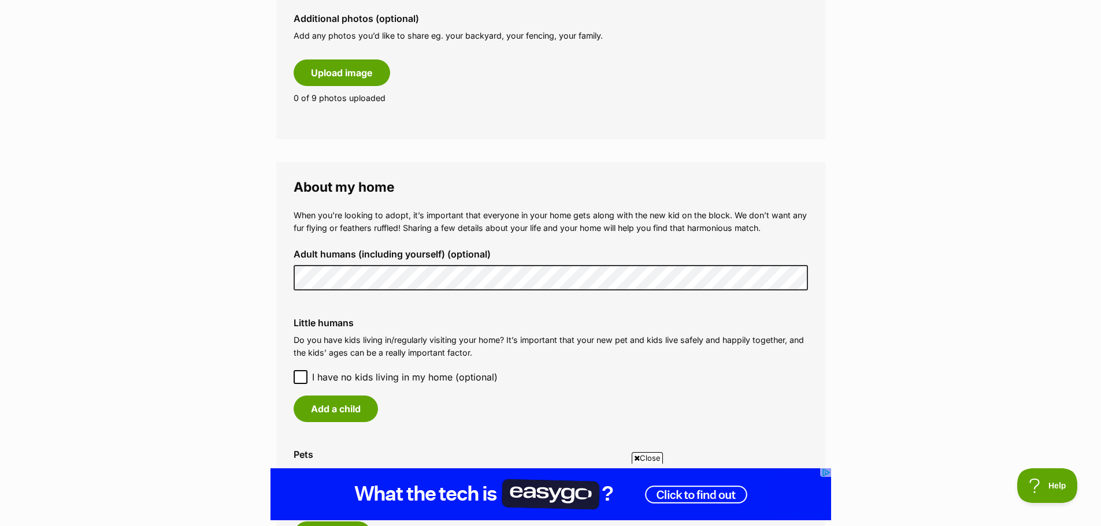
scroll to position [751, 0]
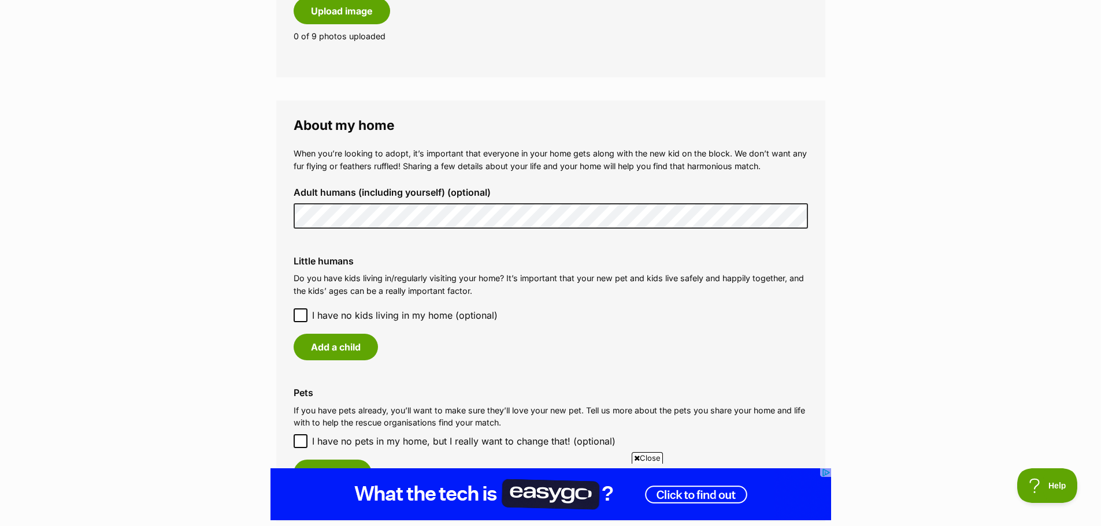
click at [289, 213] on div "Adult humans (including yourself) (optional)" at bounding box center [550, 208] width 533 height 60
click at [321, 349] on button "Add a child" at bounding box center [335, 347] width 84 height 27
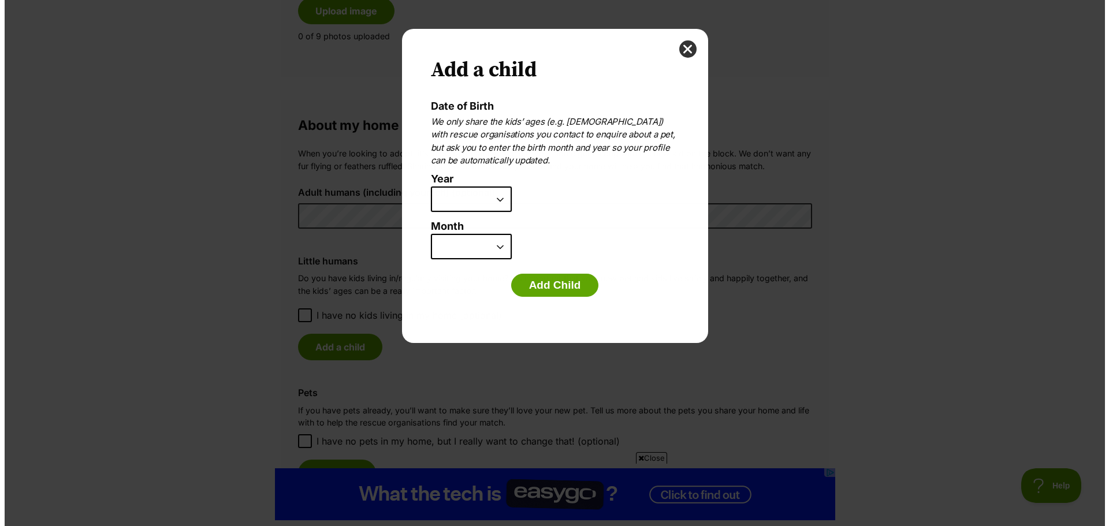
scroll to position [0, 0]
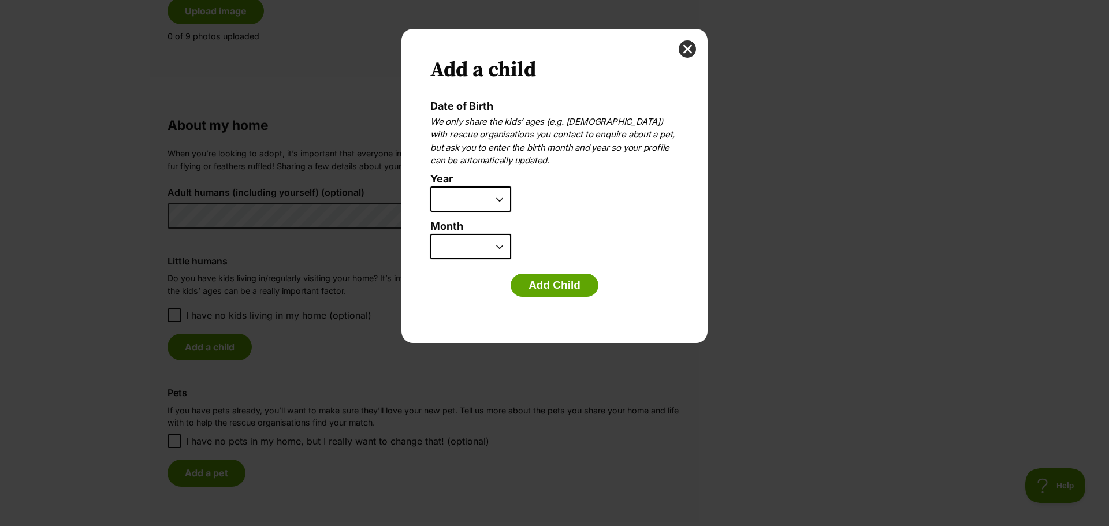
click at [500, 197] on select "2025 2024 2023 2022 2021 2020 2019 2018 2017 2016 2015 2014 2013 2012 2011 2010…" at bounding box center [470, 199] width 81 height 25
select select "2016"
click at [430, 187] on select "2025 2024 2023 2022 2021 2020 2019 2018 2017 2016 2015 2014 2013 2012 2011 2010…" at bounding box center [470, 199] width 81 height 25
click at [470, 247] on select "January February March April May June July August September October November De…" at bounding box center [470, 246] width 81 height 25
select select "2"
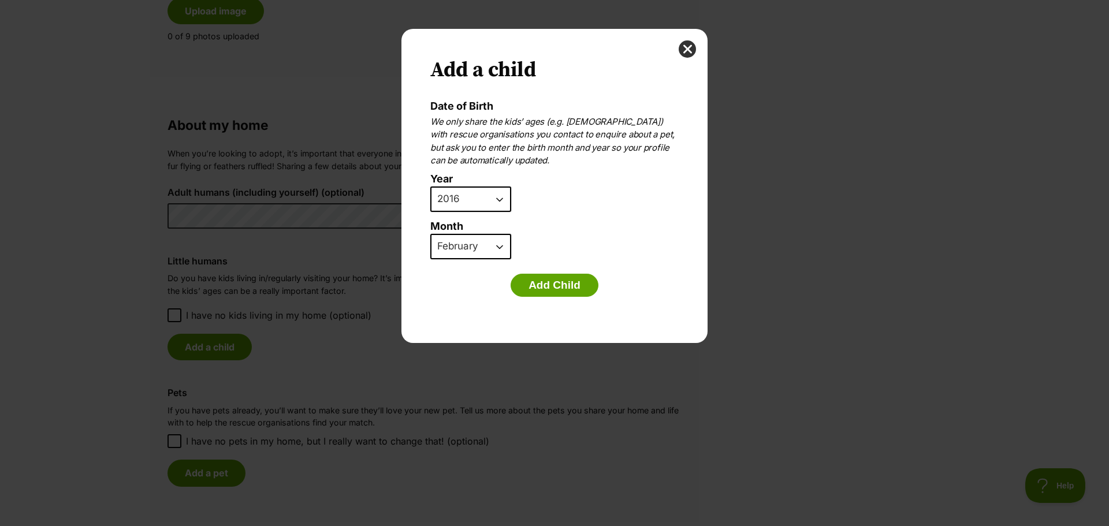
click at [430, 234] on select "January February March April May June July August September October November De…" at bounding box center [470, 246] width 81 height 25
click at [552, 285] on button "Add Child" at bounding box center [555, 285] width 88 height 23
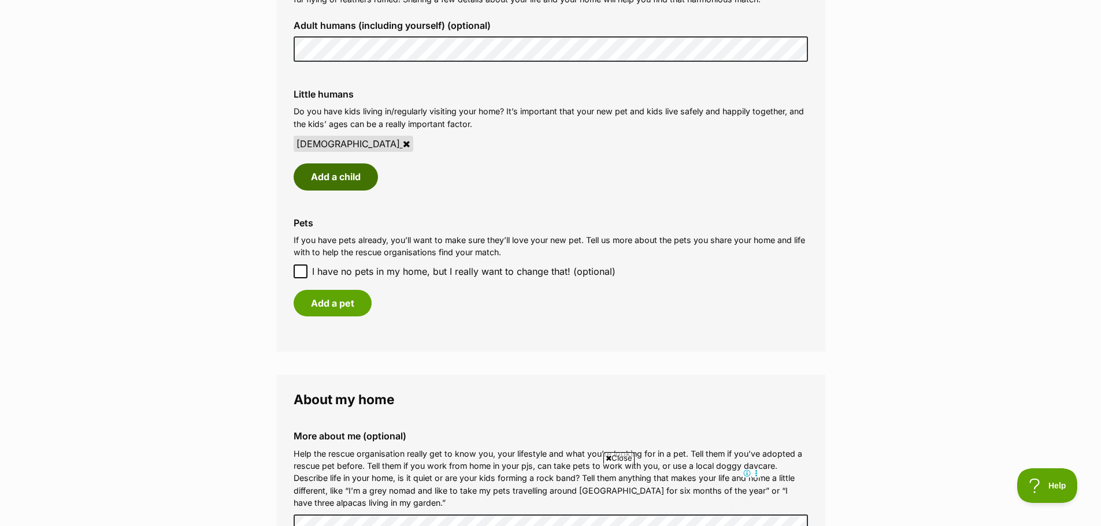
scroll to position [924, 0]
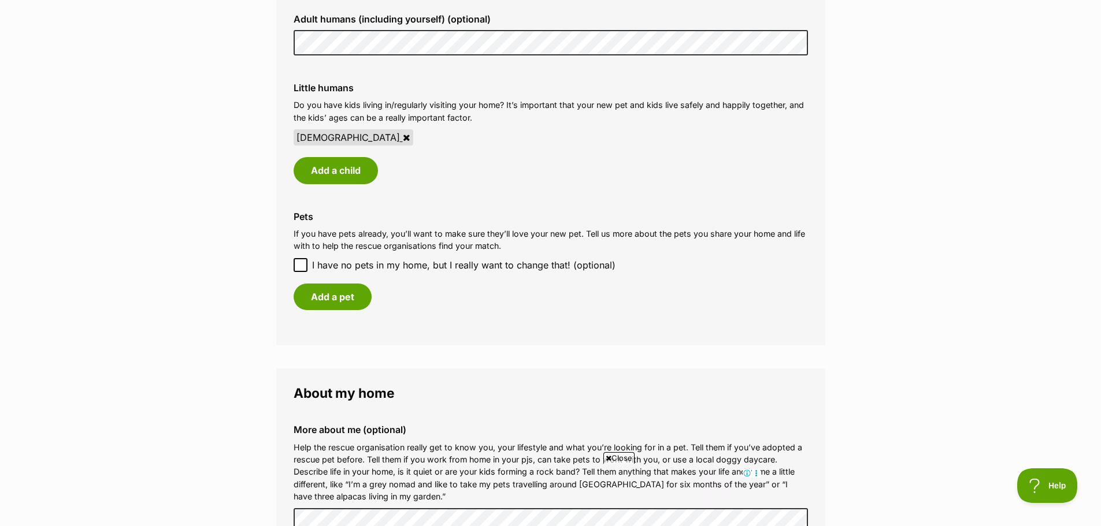
click at [300, 267] on icon at bounding box center [300, 265] width 8 height 8
click at [300, 267] on input "I have no pets in my home, but I really want to change that! (optional)" at bounding box center [300, 265] width 14 height 14
checkbox input "true"
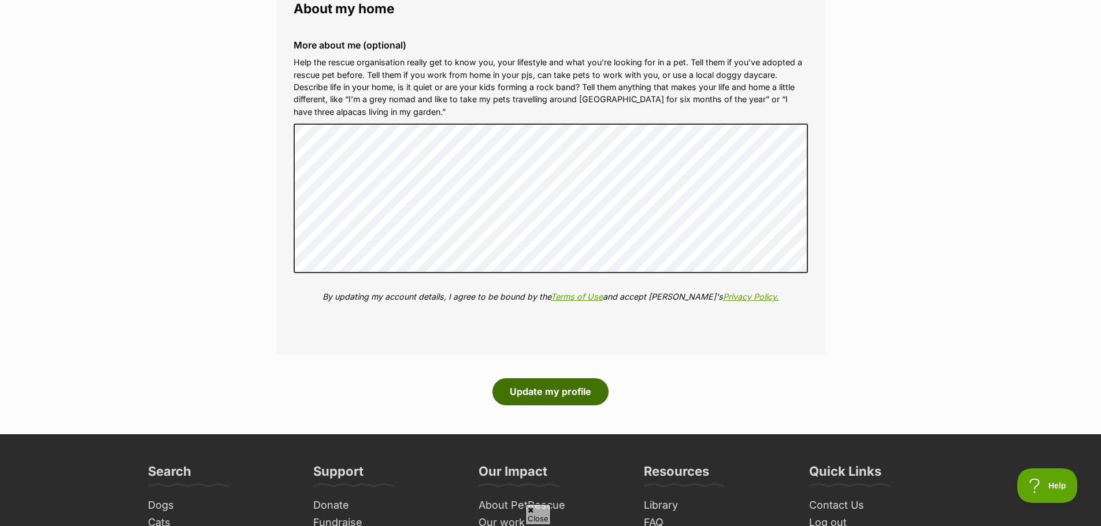
scroll to position [0, 0]
click at [529, 392] on button "Update my profile" at bounding box center [550, 391] width 116 height 27
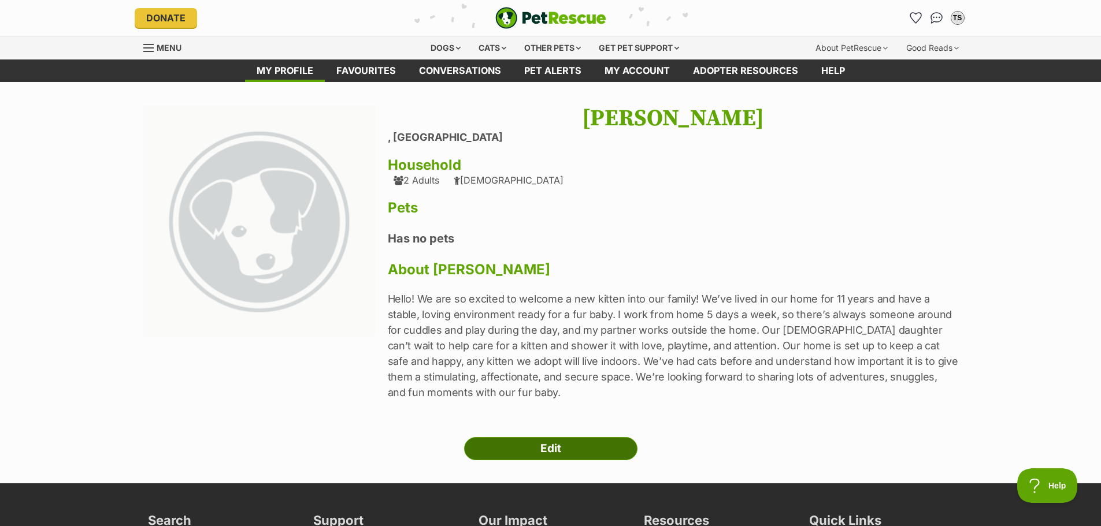
click at [525, 444] on link "Edit" at bounding box center [550, 448] width 173 height 23
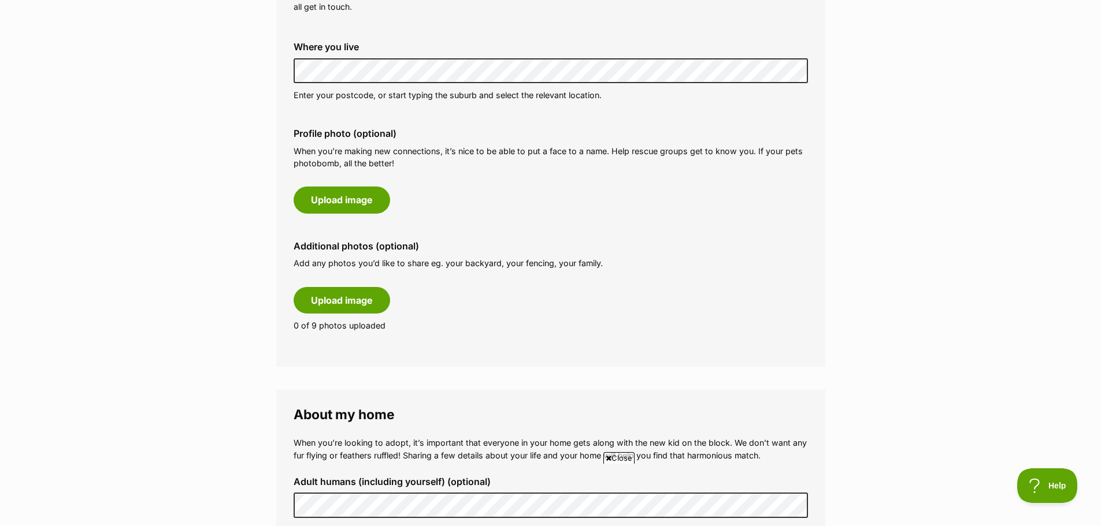
scroll to position [404, 0]
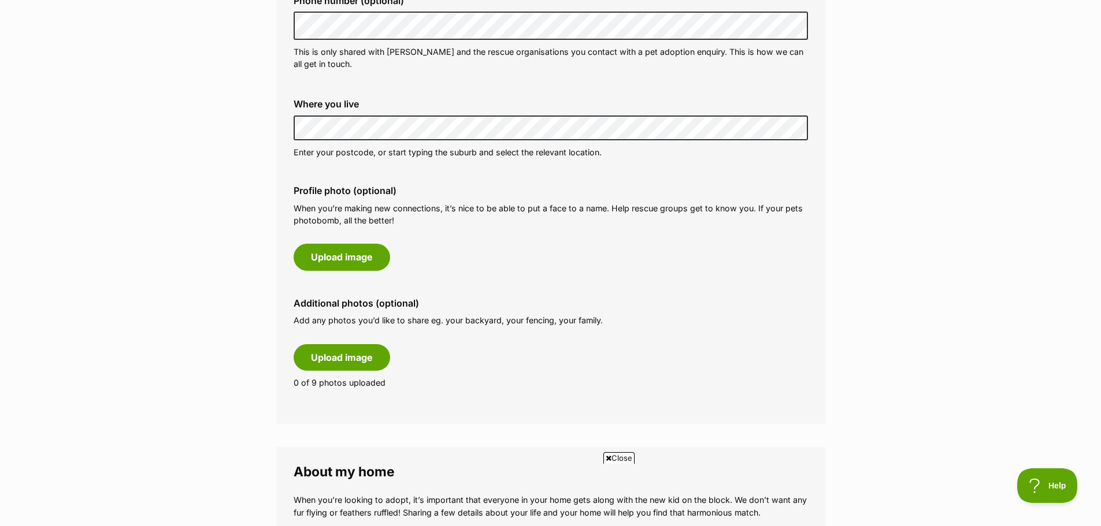
click at [539, 251] on div "Profile photo (optional) When you’re making new connections, it’s nice to be ab…" at bounding box center [550, 227] width 533 height 103
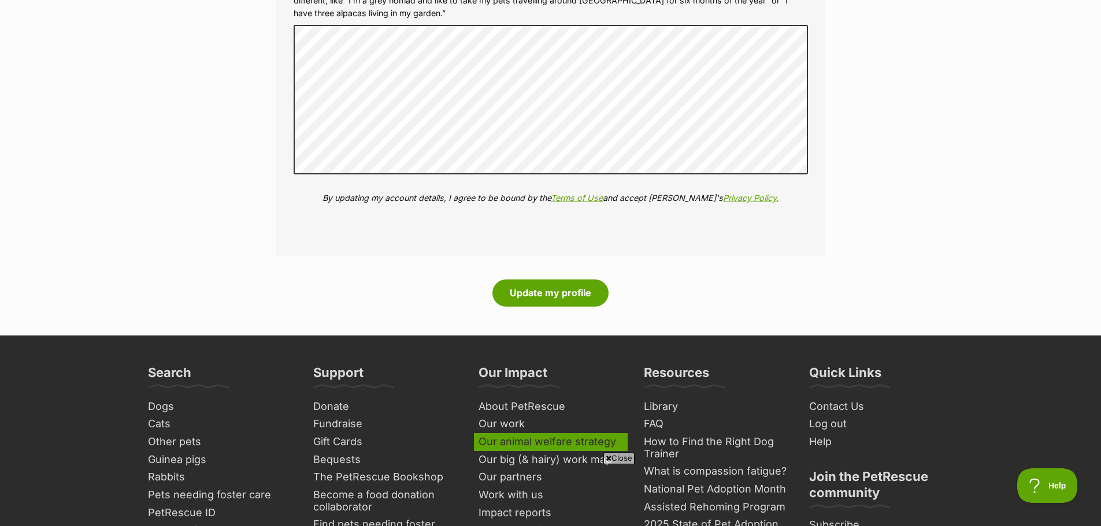
scroll to position [1560, 0]
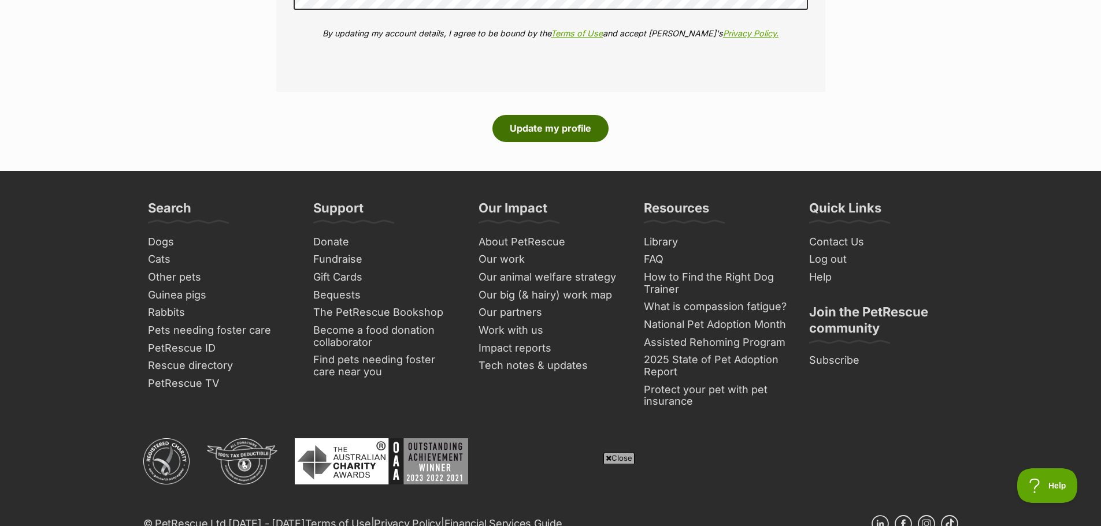
click at [543, 132] on button "Update my profile" at bounding box center [550, 128] width 116 height 27
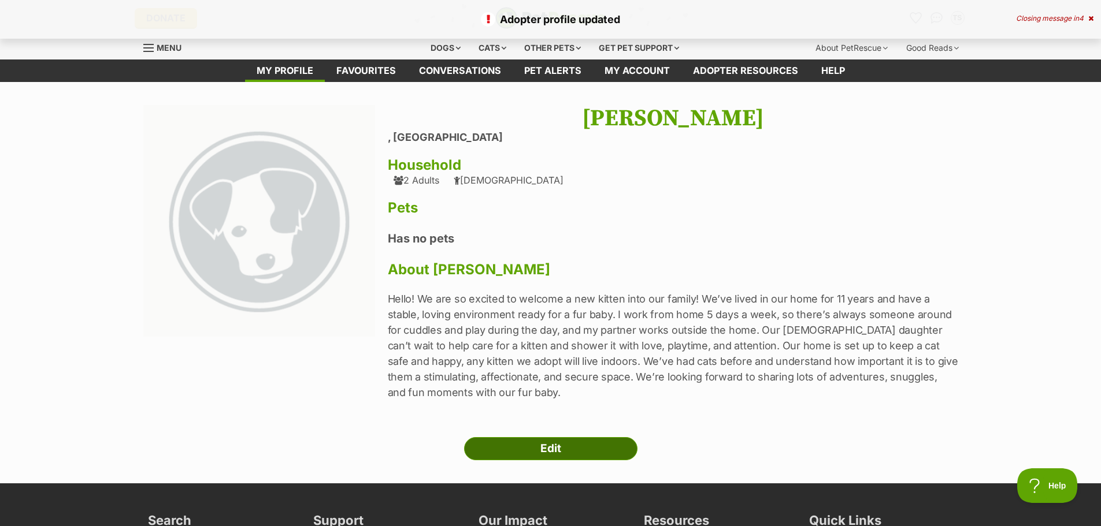
click at [553, 452] on link "Edit" at bounding box center [550, 448] width 173 height 23
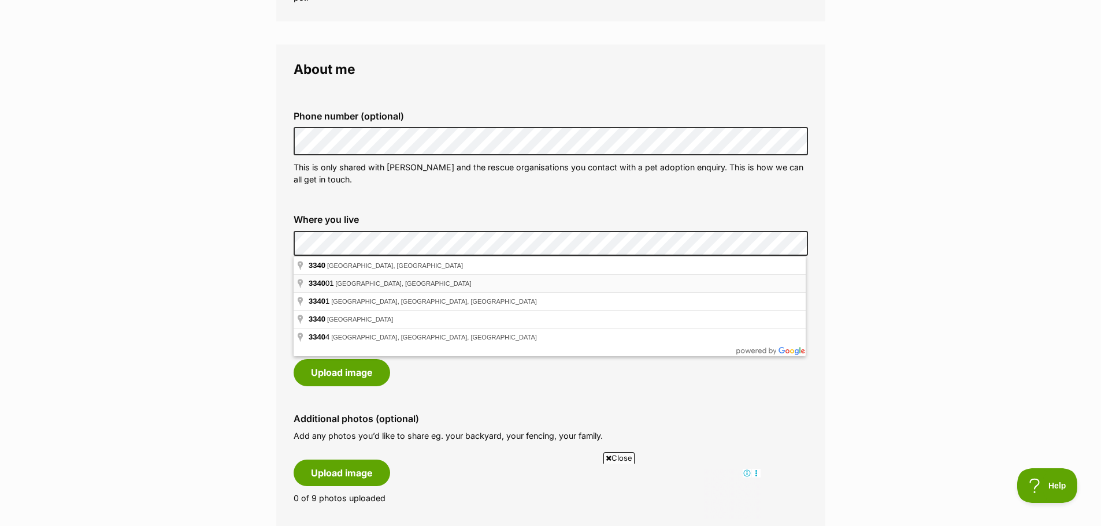
scroll to position [404, 0]
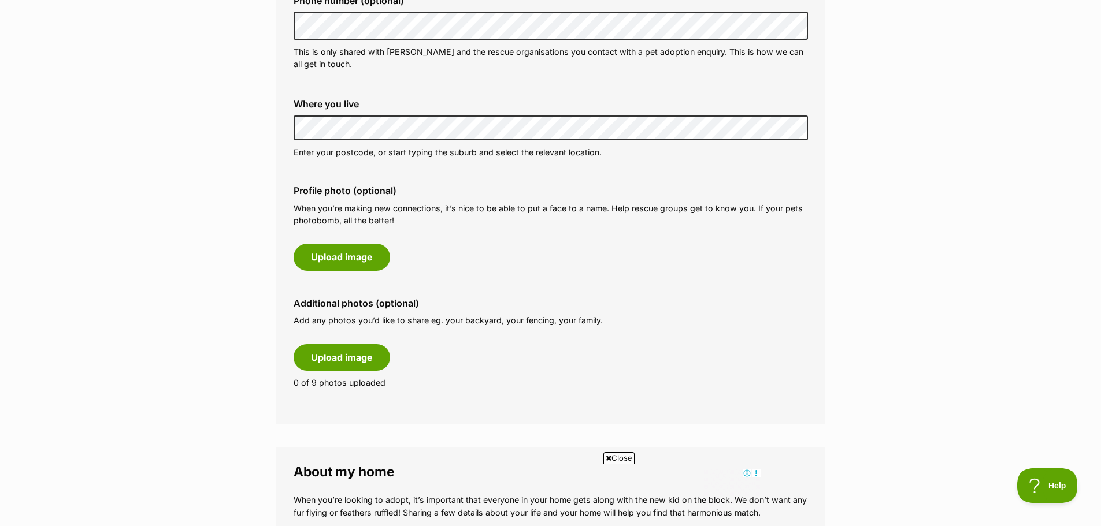
click at [147, 131] on main "My adopter profile Why do I need an adopter profile? Your adopter profile will …" at bounding box center [550, 502] width 1101 height 1649
click at [162, 135] on main "My adopter profile Why do I need an adopter profile? Your adopter profile will …" at bounding box center [550, 502] width 1101 height 1649
click at [194, 131] on main "My adopter profile Why do I need an adopter profile? Your adopter profile will …" at bounding box center [550, 502] width 1101 height 1649
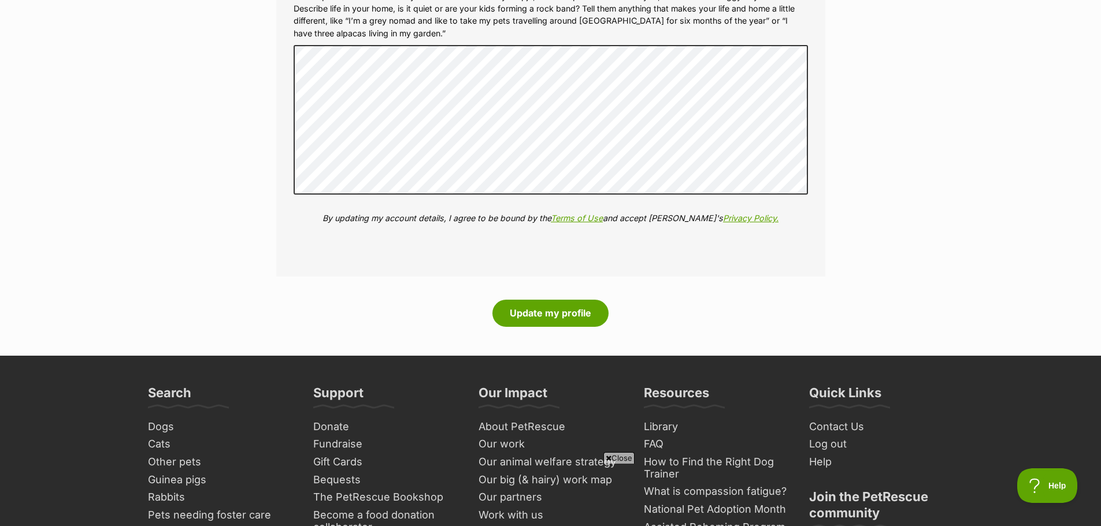
scroll to position [1502, 0]
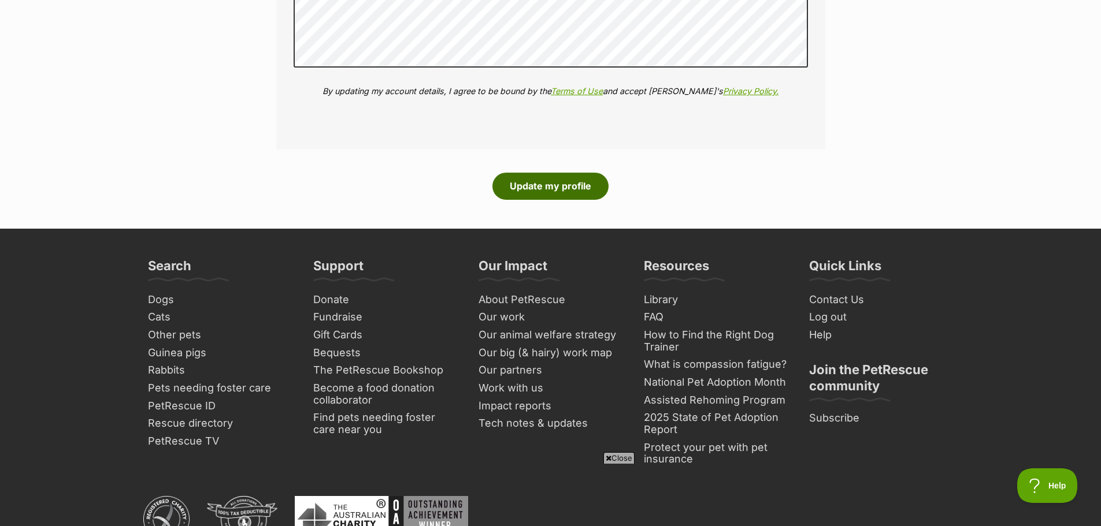
click at [574, 180] on button "Update my profile" at bounding box center [550, 186] width 116 height 27
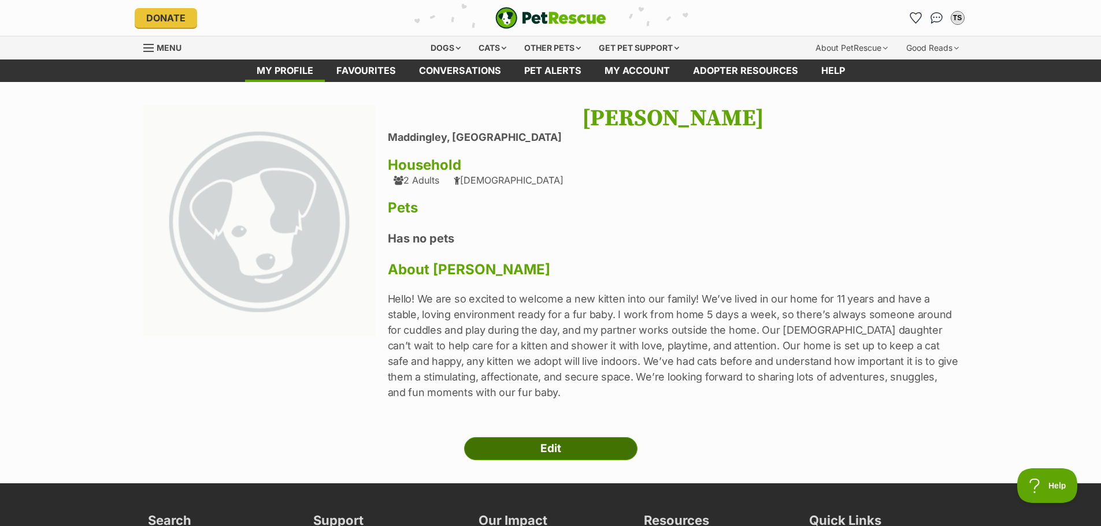
click at [544, 453] on link "Edit" at bounding box center [550, 448] width 173 height 23
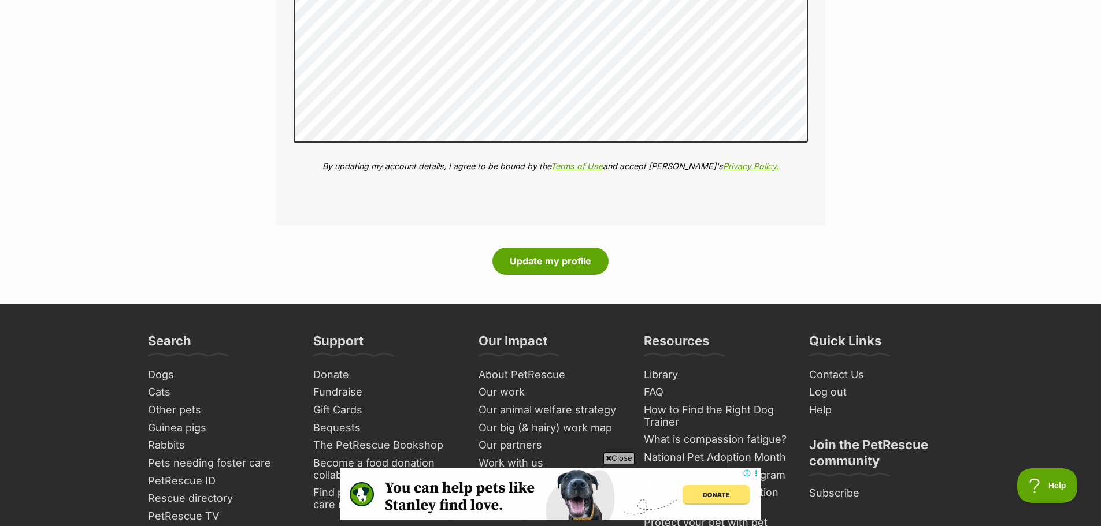
scroll to position [1271, 0]
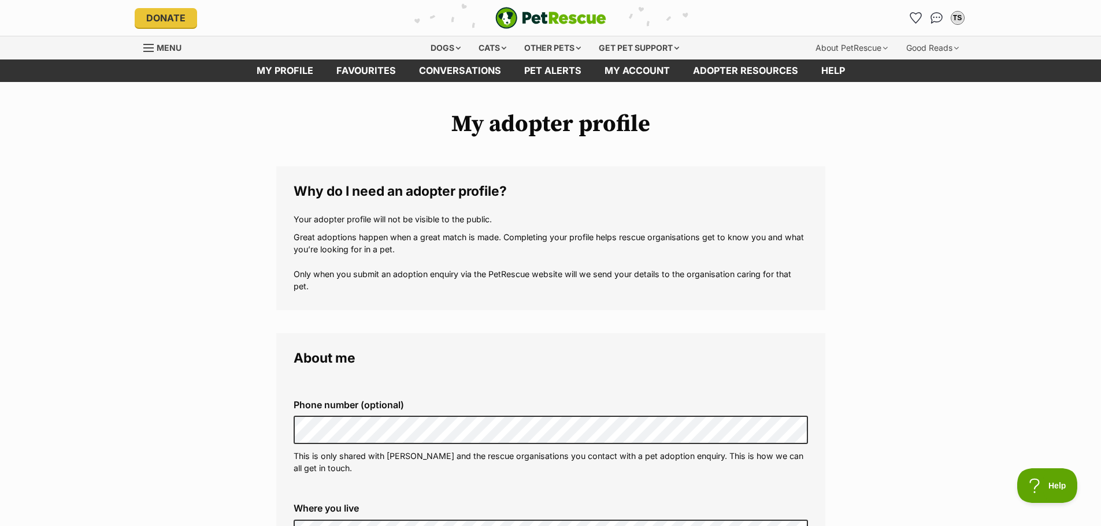
scroll to position [0, 0]
